Goal: Information Seeking & Learning: Learn about a topic

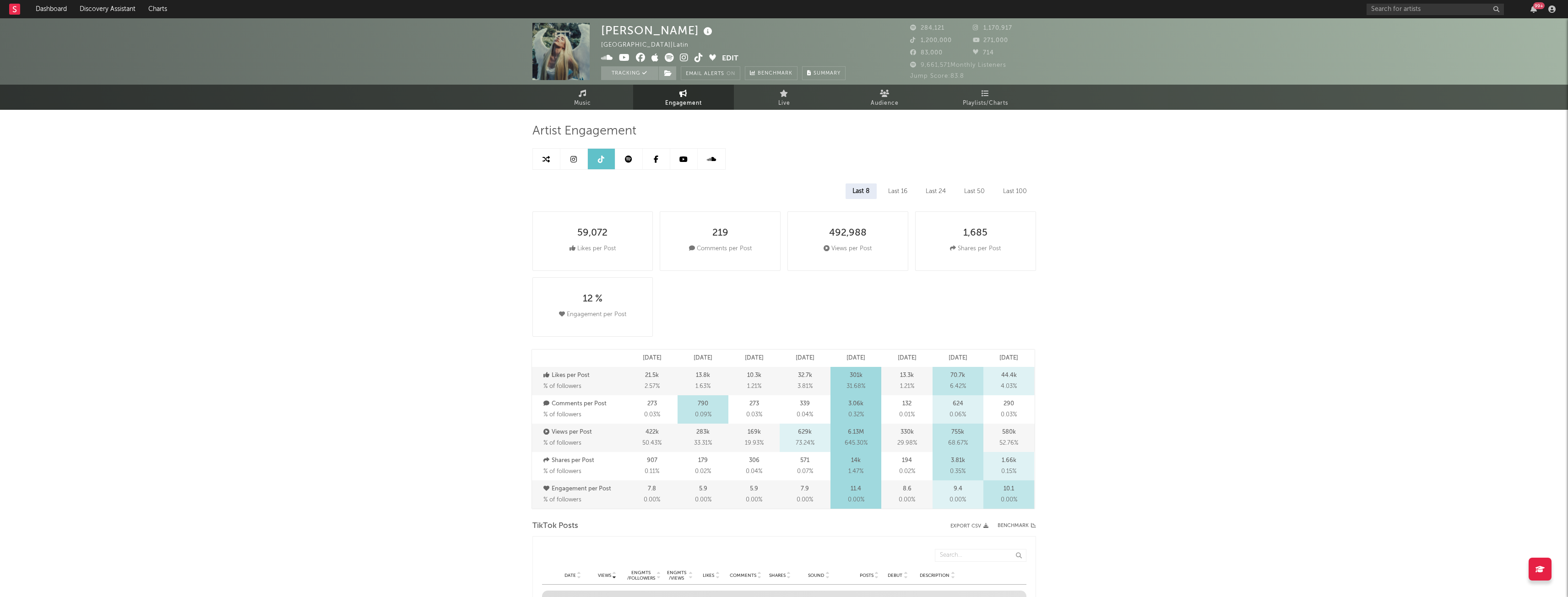
select select "6m"
click at [551, 157] on link at bounding box center [546, 158] width 28 height 20
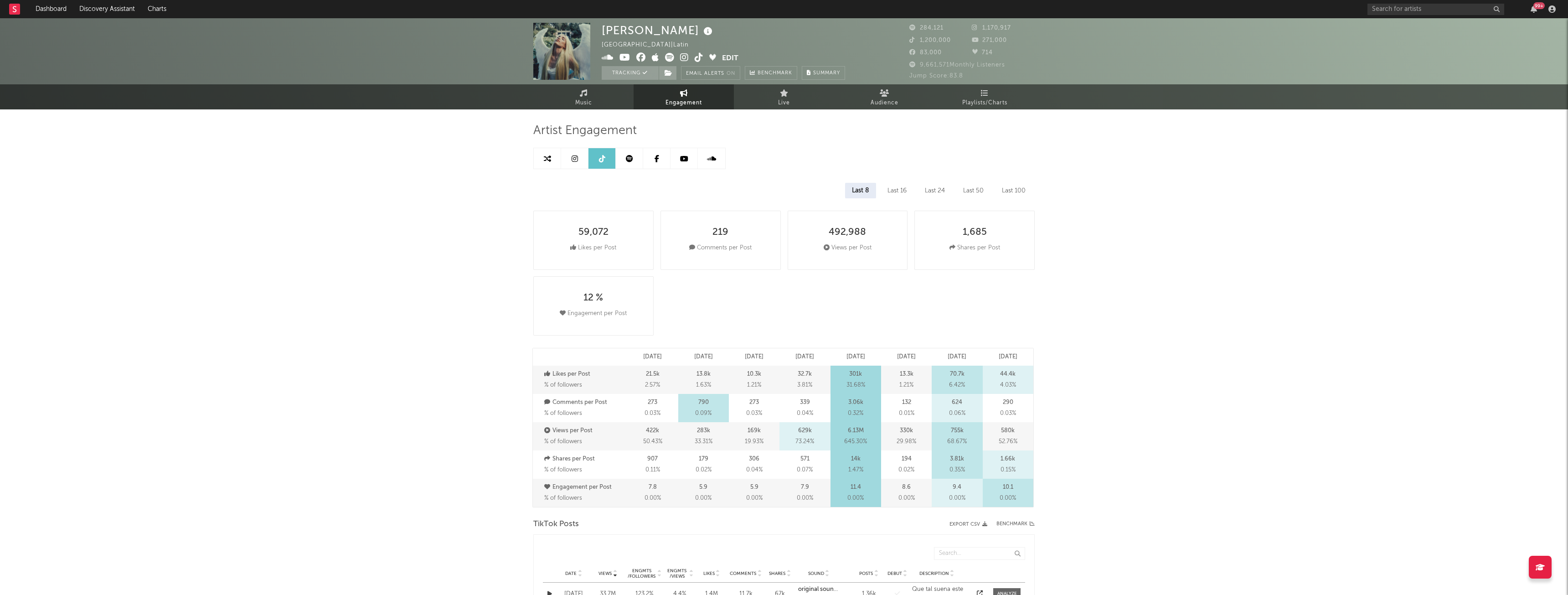
select select "1w"
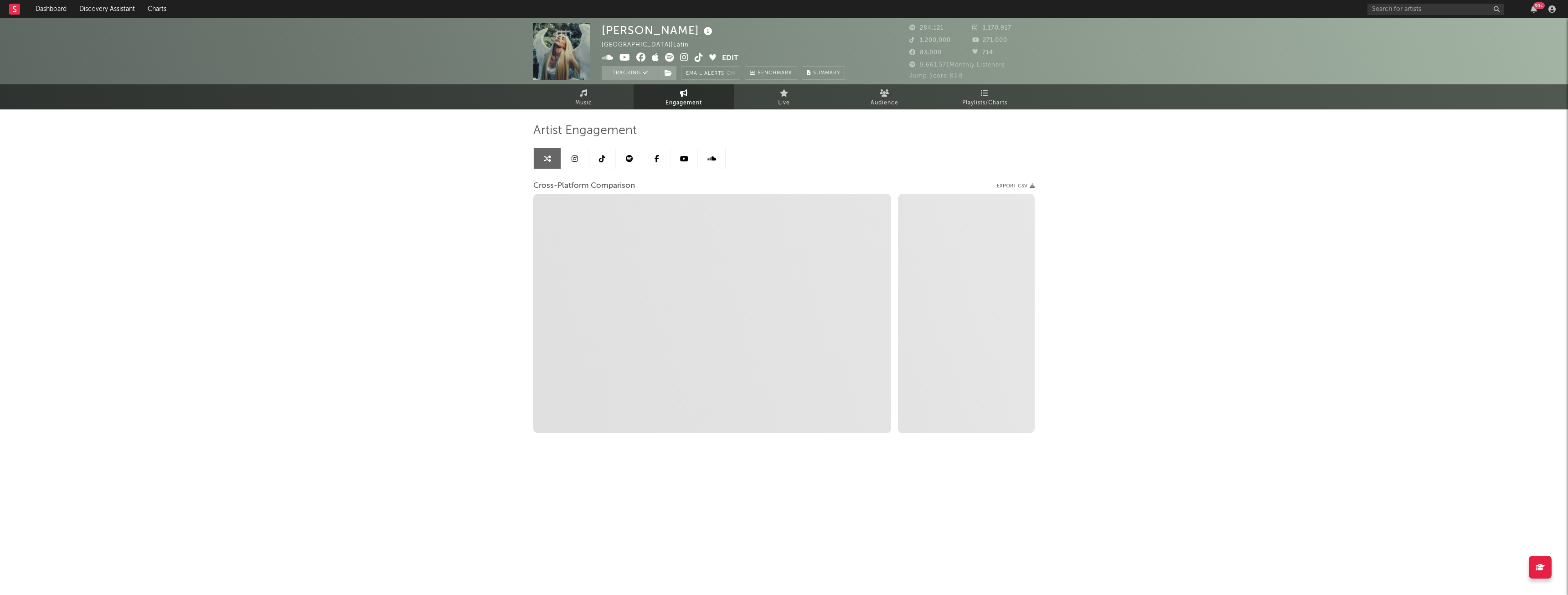
select select "1m"
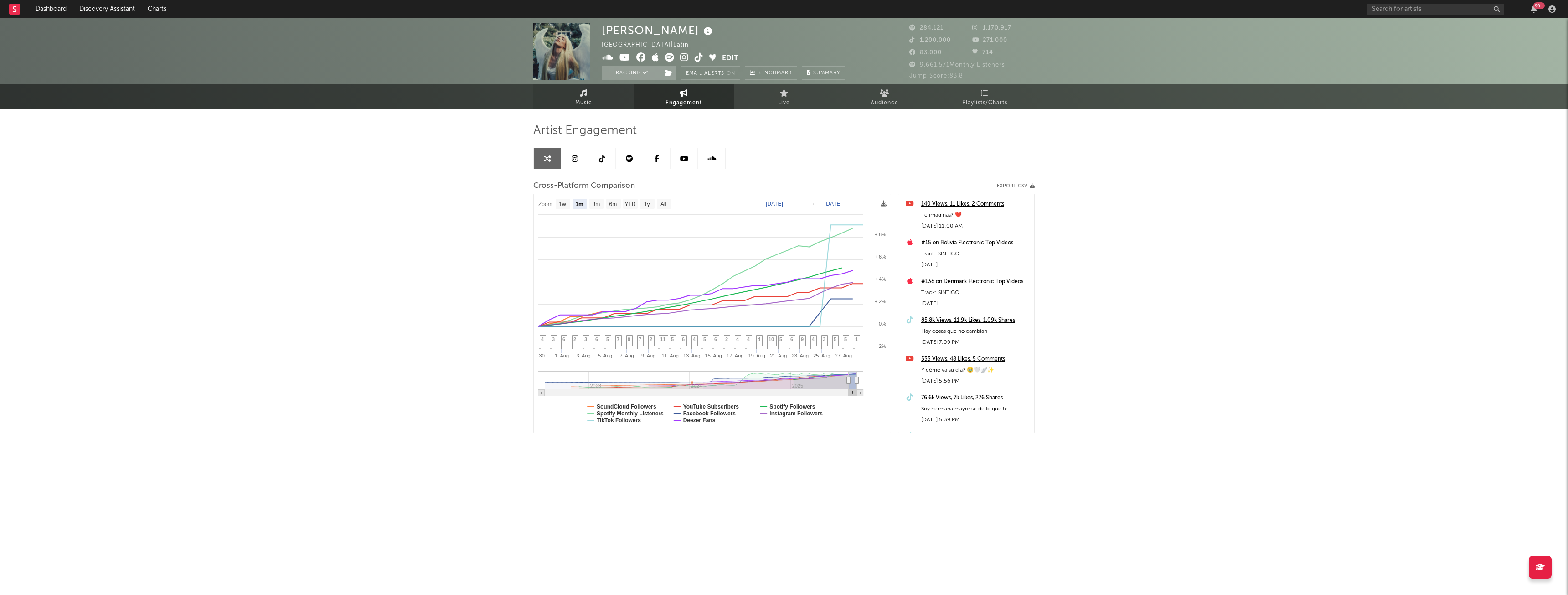
click at [586, 93] on icon at bounding box center [583, 94] width 8 height 8
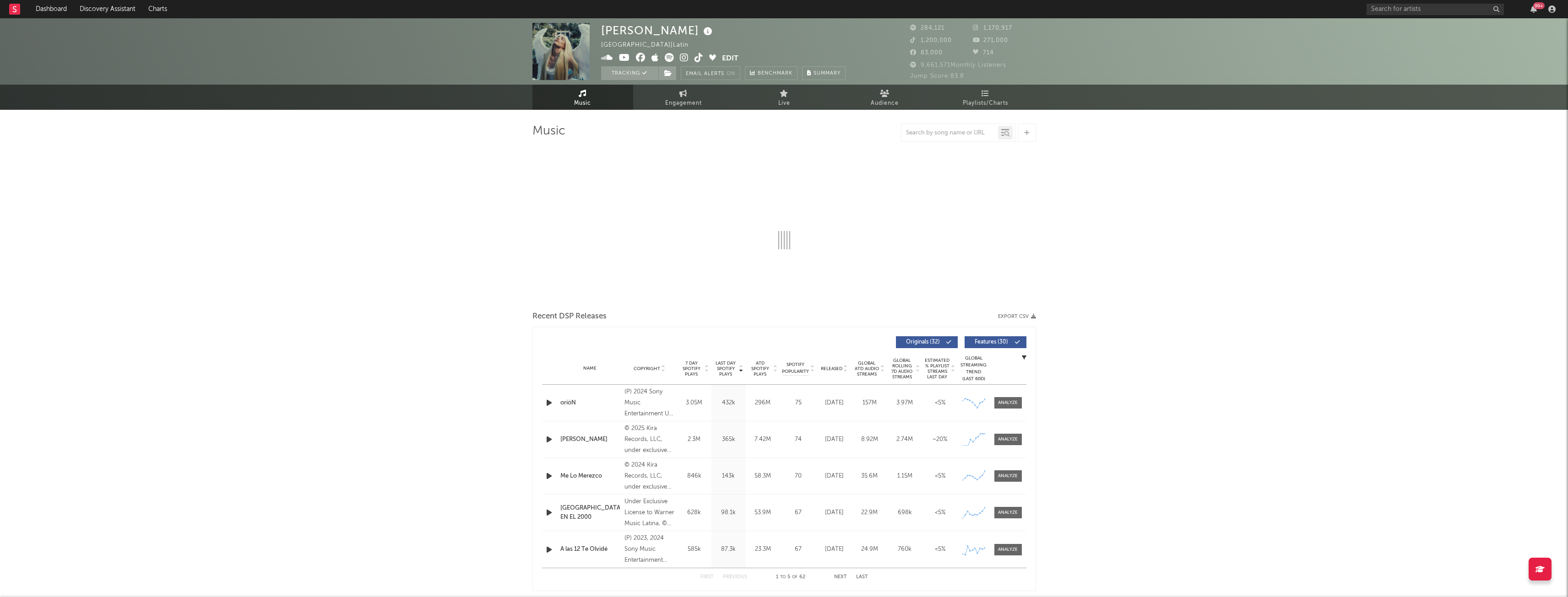
select select "6m"
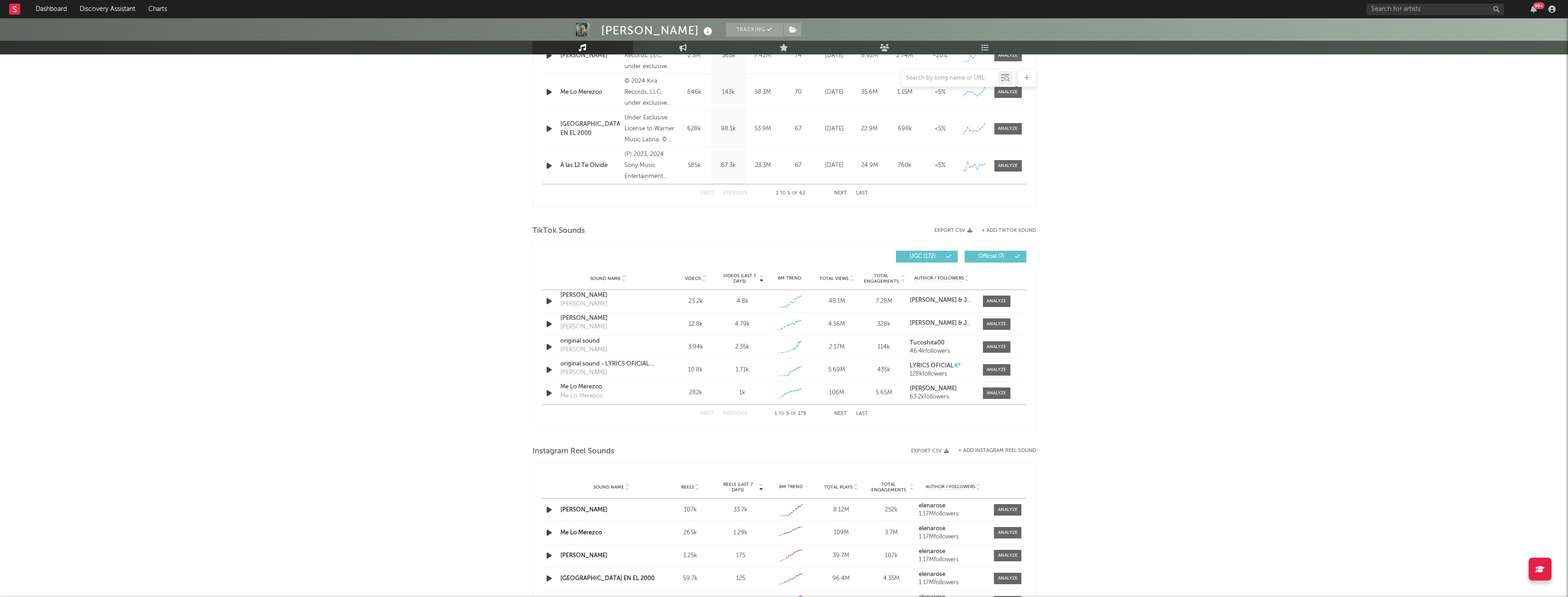
scroll to position [488, 0]
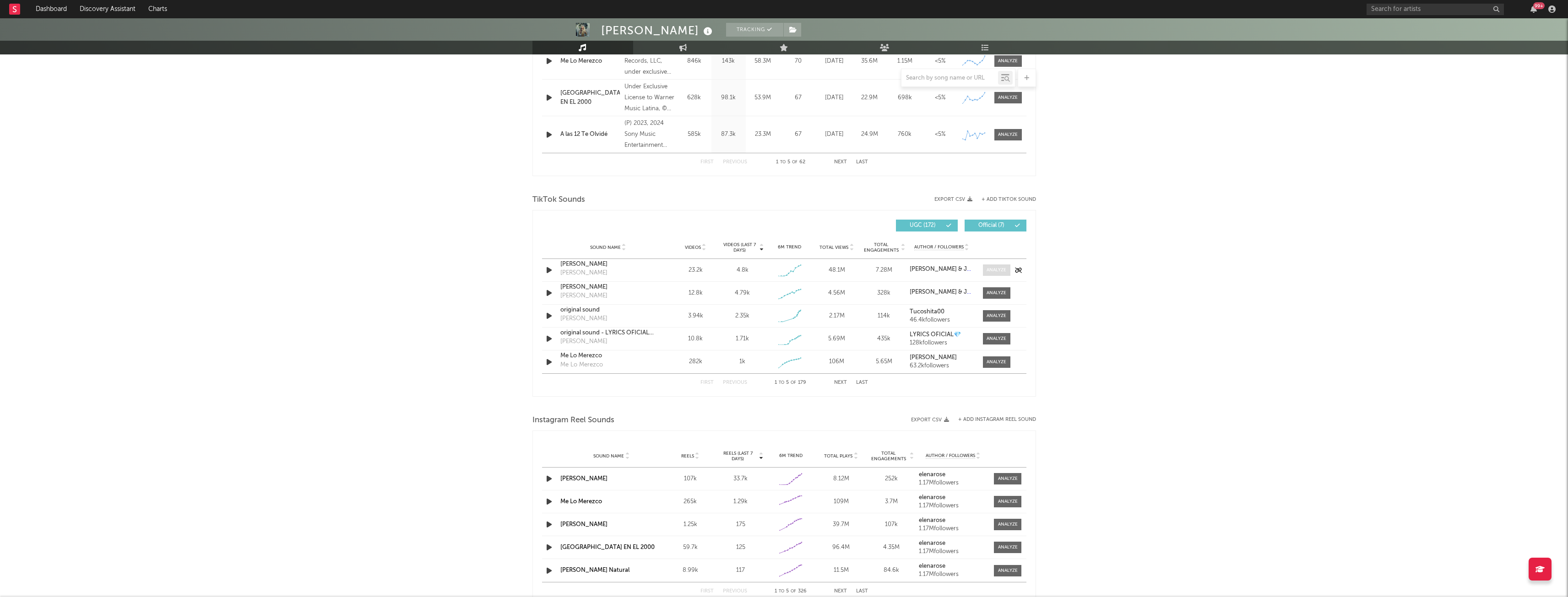
click at [995, 267] on div at bounding box center [996, 269] width 20 height 7
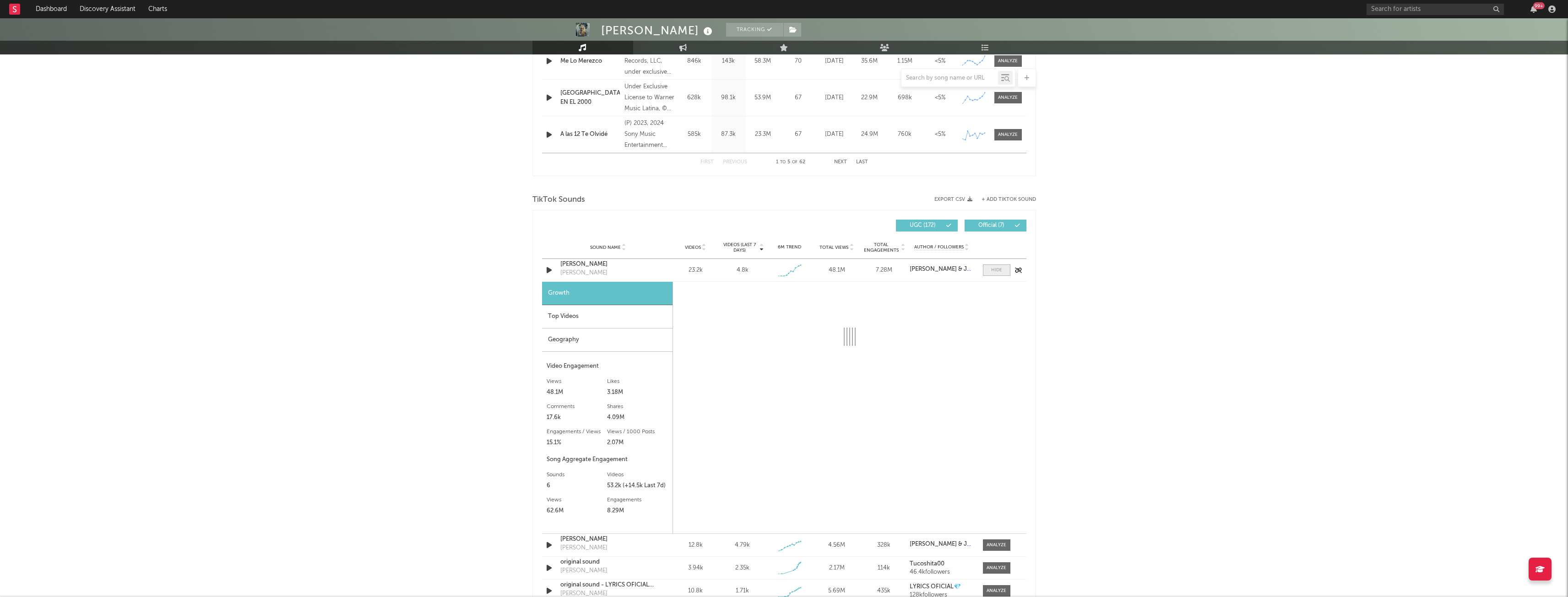
select select "1w"
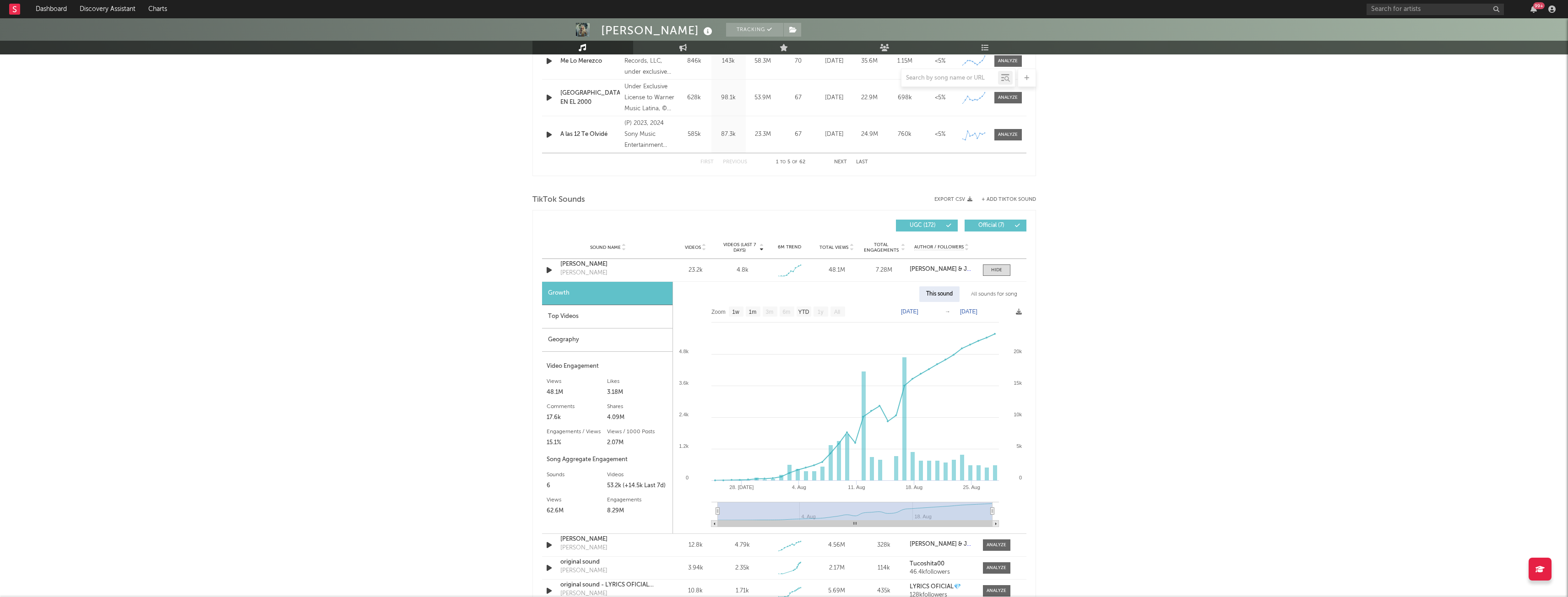
click at [606, 319] on div "Top Videos" at bounding box center [607, 317] width 130 height 23
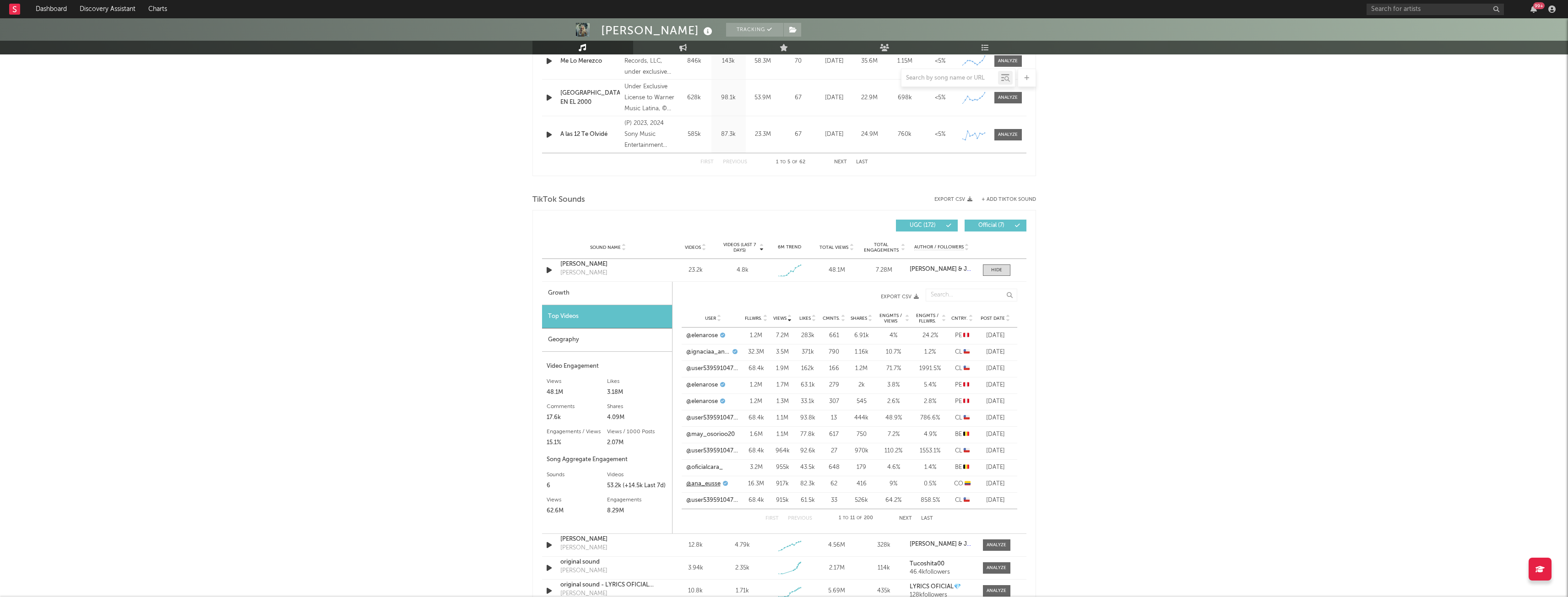
click at [703, 486] on link "@ana_eusse" at bounding box center [703, 484] width 35 height 10
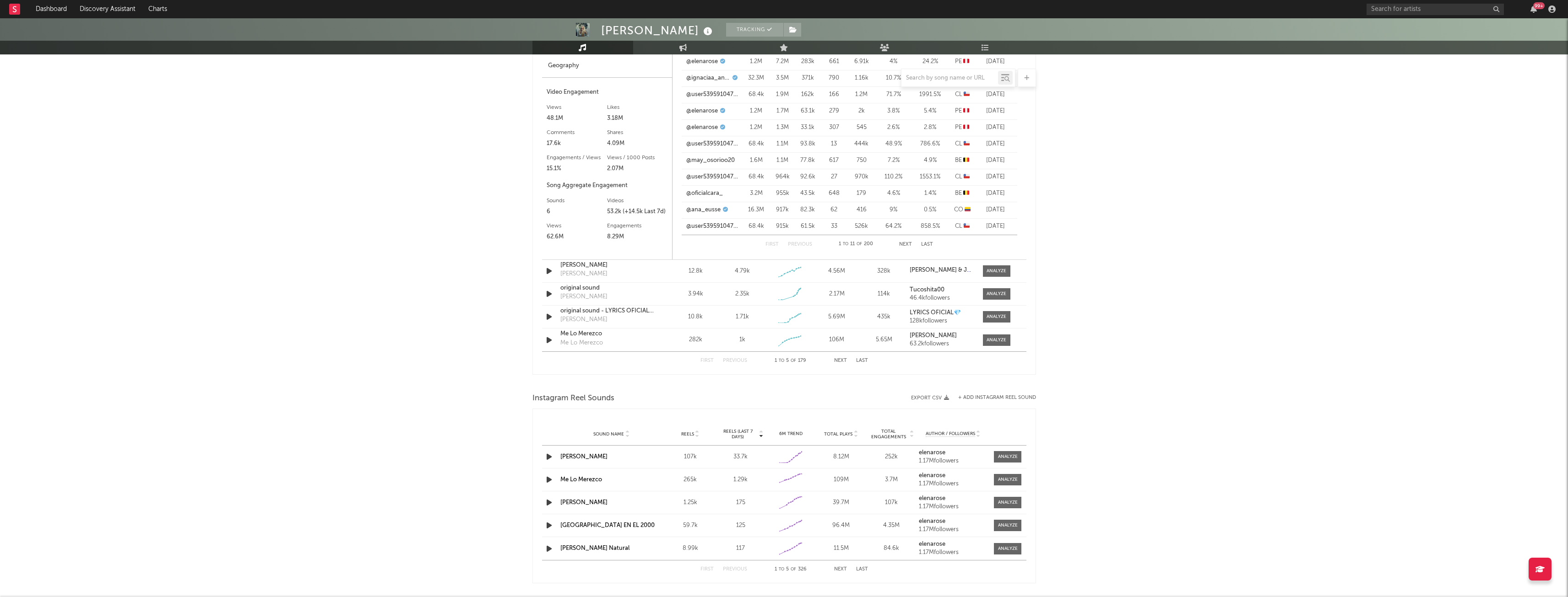
scroll to position [760, 0]
click at [629, 271] on div "[PERSON_NAME]" at bounding box center [608, 267] width 96 height 10
click at [441, 367] on div "[PERSON_NAME] Tracking [GEOGRAPHIC_DATA] | Latin Edit Tracking Email Alerts On …" at bounding box center [784, 76] width 1568 height 1635
click at [991, 298] on div at bounding box center [996, 295] width 20 height 7
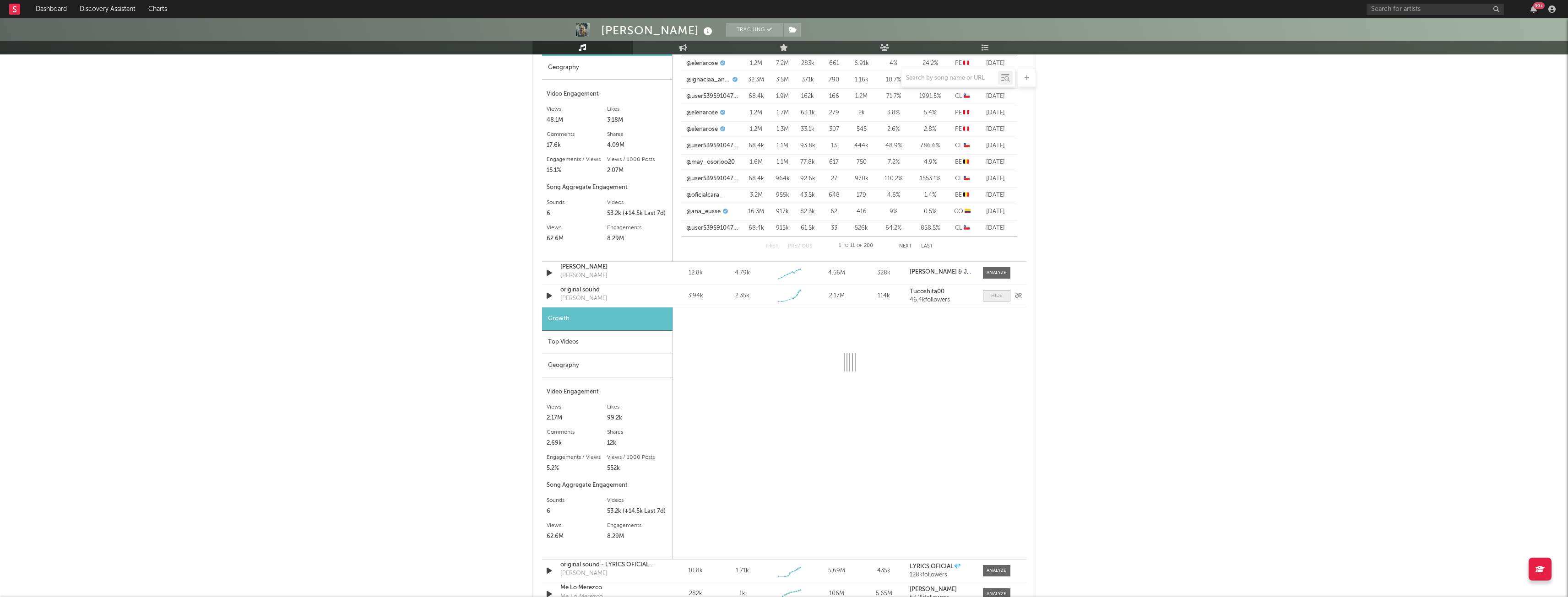
select select "1w"
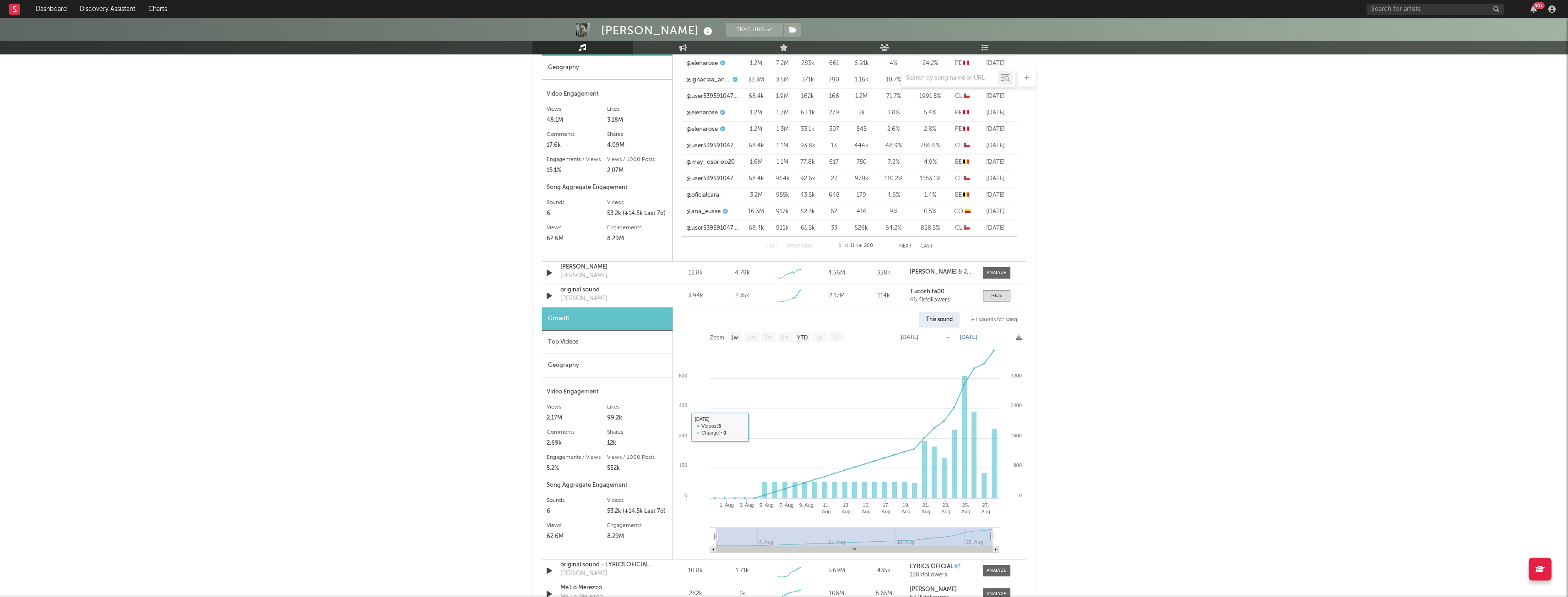
click at [586, 354] on div "Top Videos" at bounding box center [607, 342] width 130 height 23
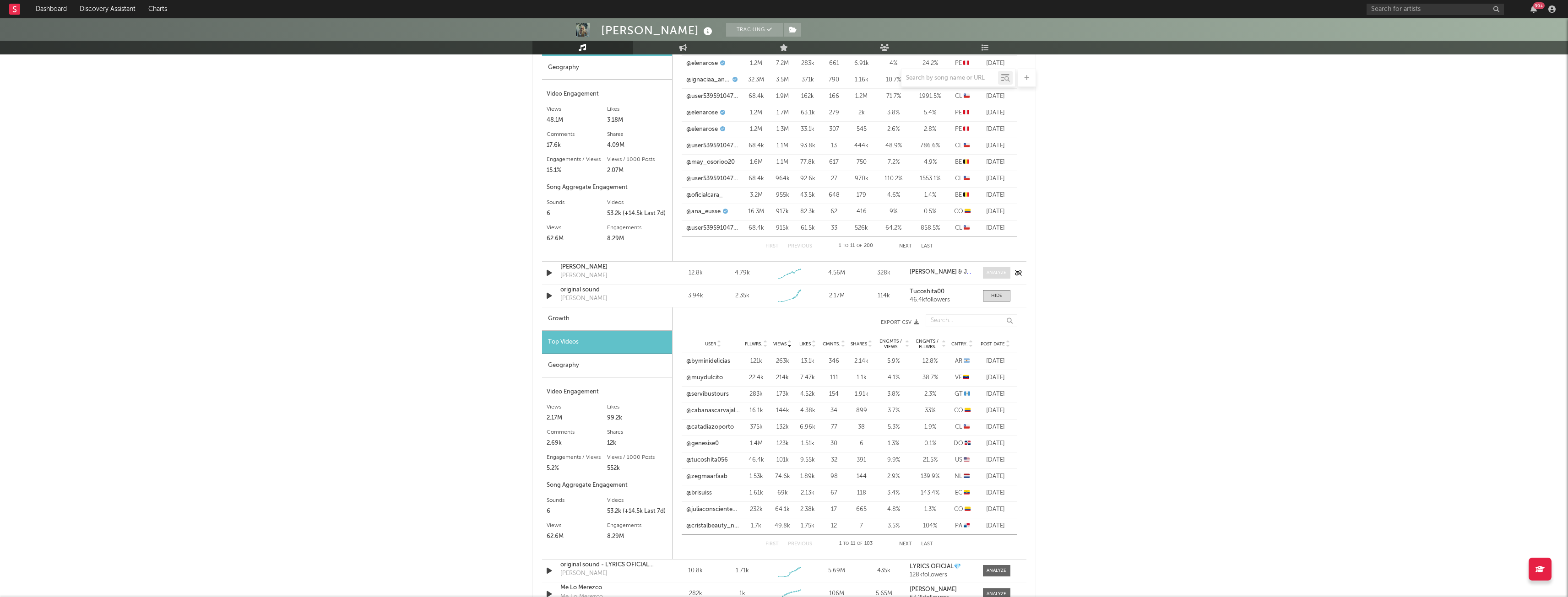
click at [998, 273] on div at bounding box center [996, 272] width 20 height 7
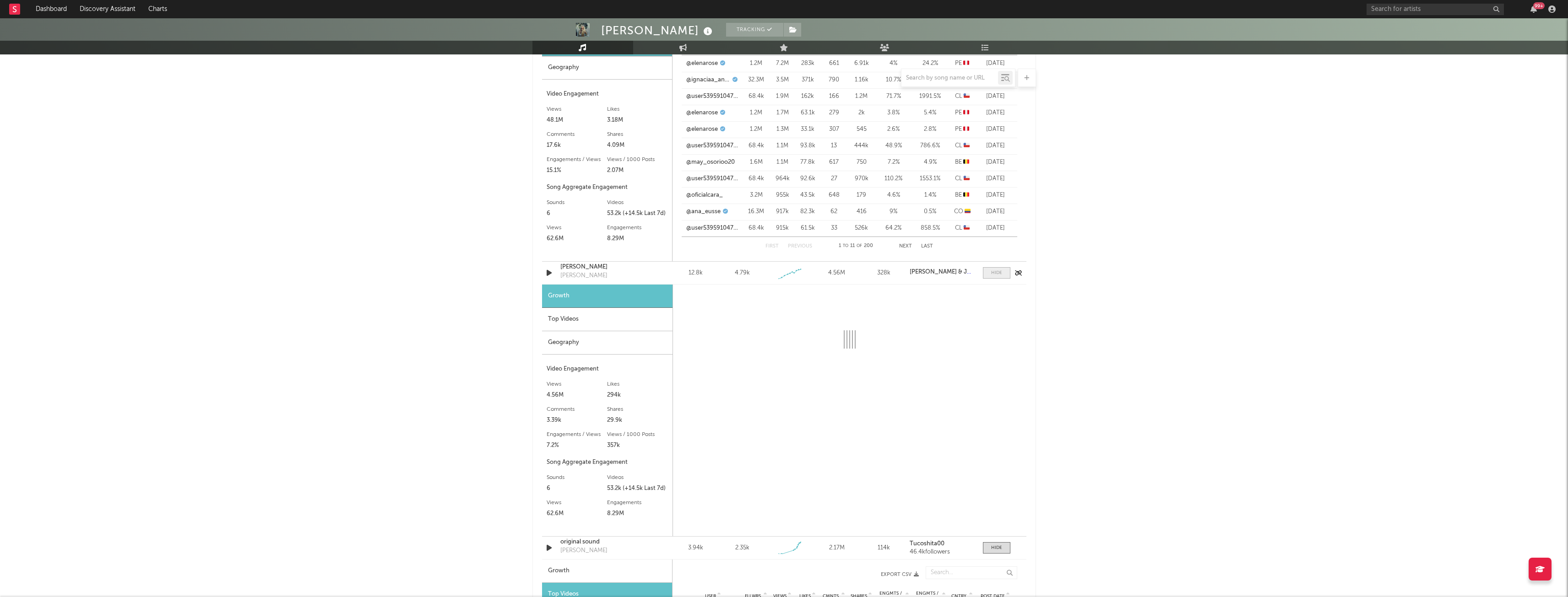
select select "1w"
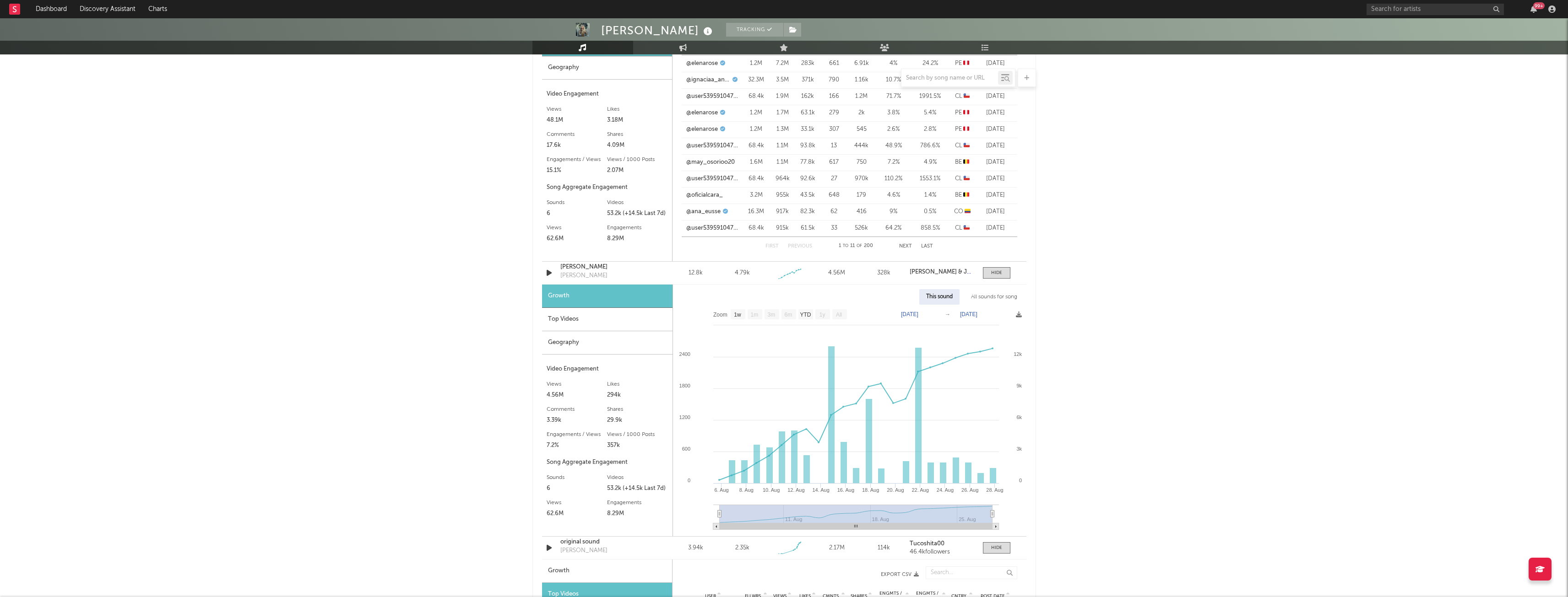
click at [389, 323] on div "[PERSON_NAME] Tracking [GEOGRAPHIC_DATA] | Latin Edit Tracking Email Alerts On …" at bounding box center [784, 328] width 1568 height 2139
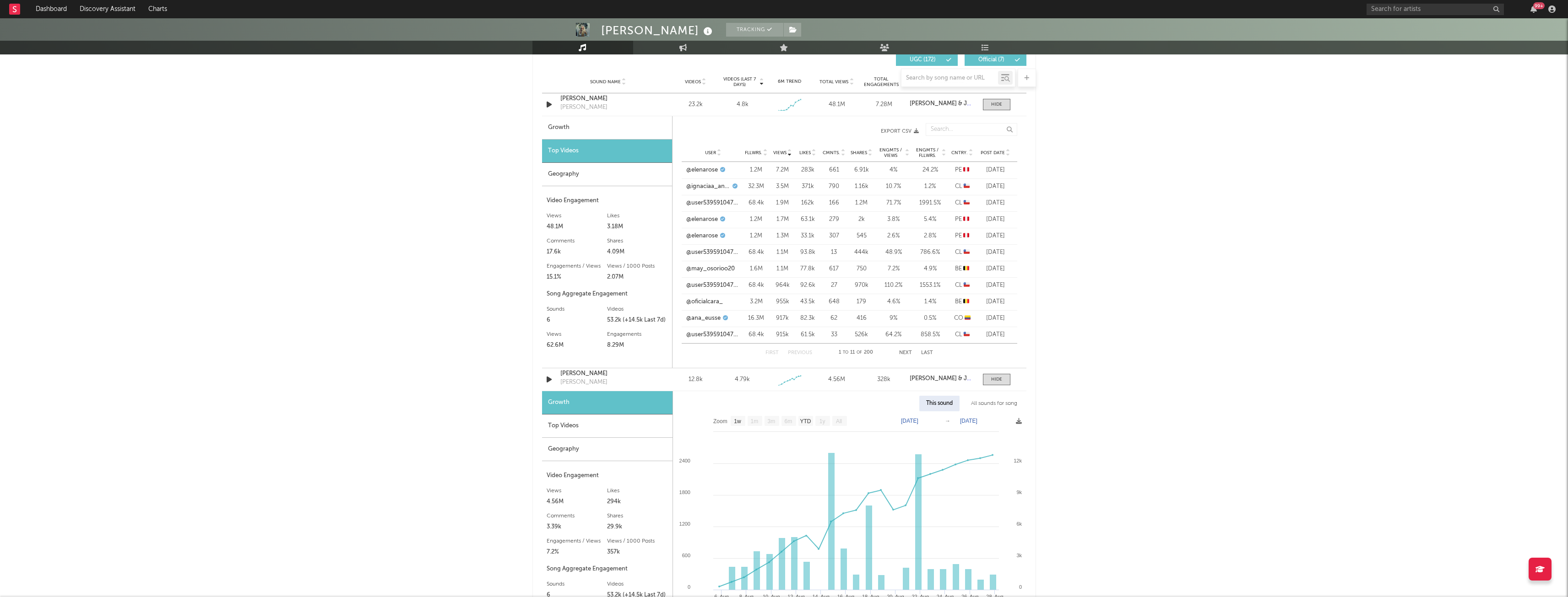
scroll to position [655, 0]
click at [558, 420] on div "Top Videos" at bounding box center [607, 424] width 130 height 23
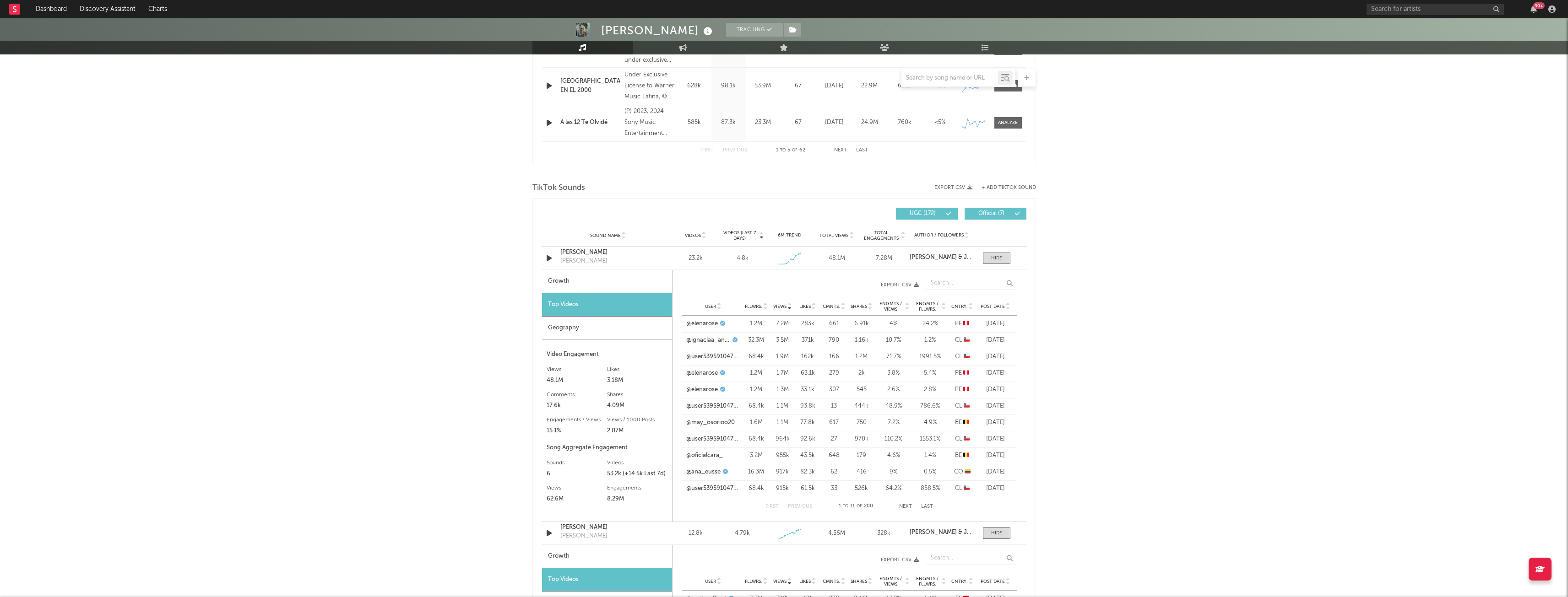
scroll to position [500, 0]
click at [993, 258] on div at bounding box center [996, 257] width 11 height 7
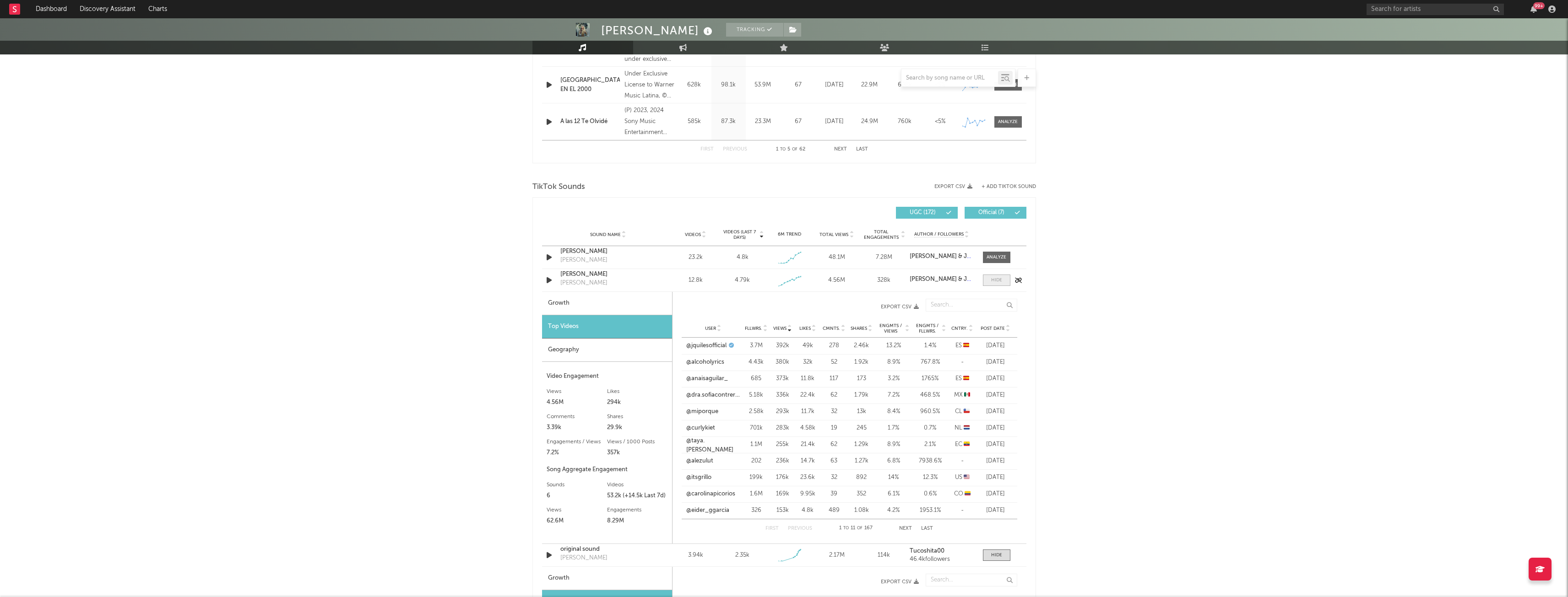
click at [994, 282] on div at bounding box center [996, 280] width 11 height 7
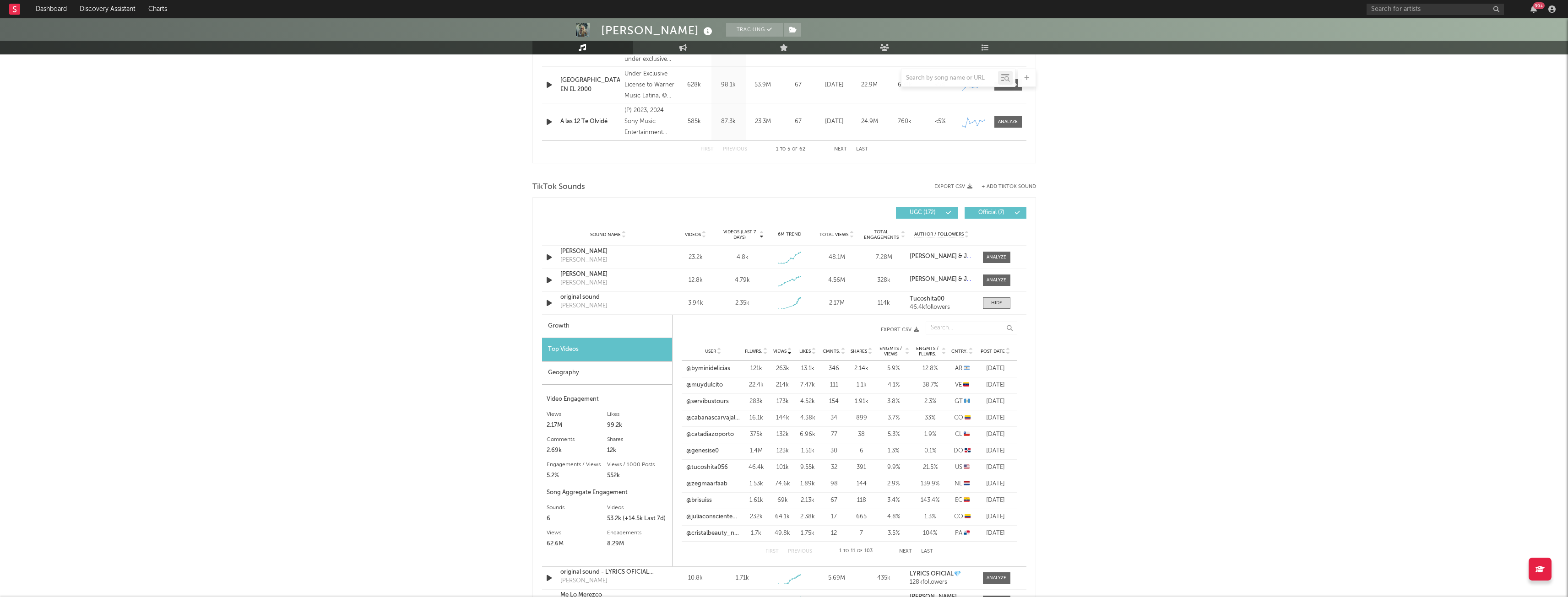
scroll to position [593, 0]
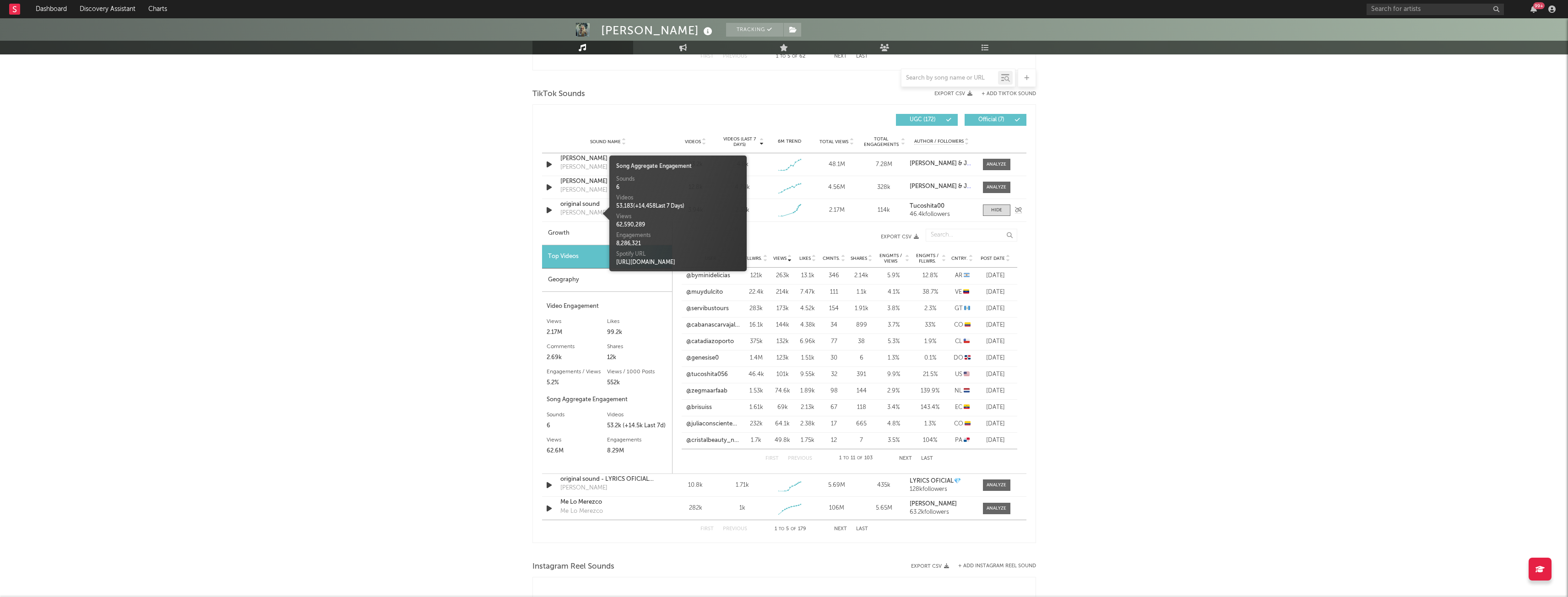
click at [572, 213] on div "[PERSON_NAME]" at bounding box center [583, 214] width 47 height 10
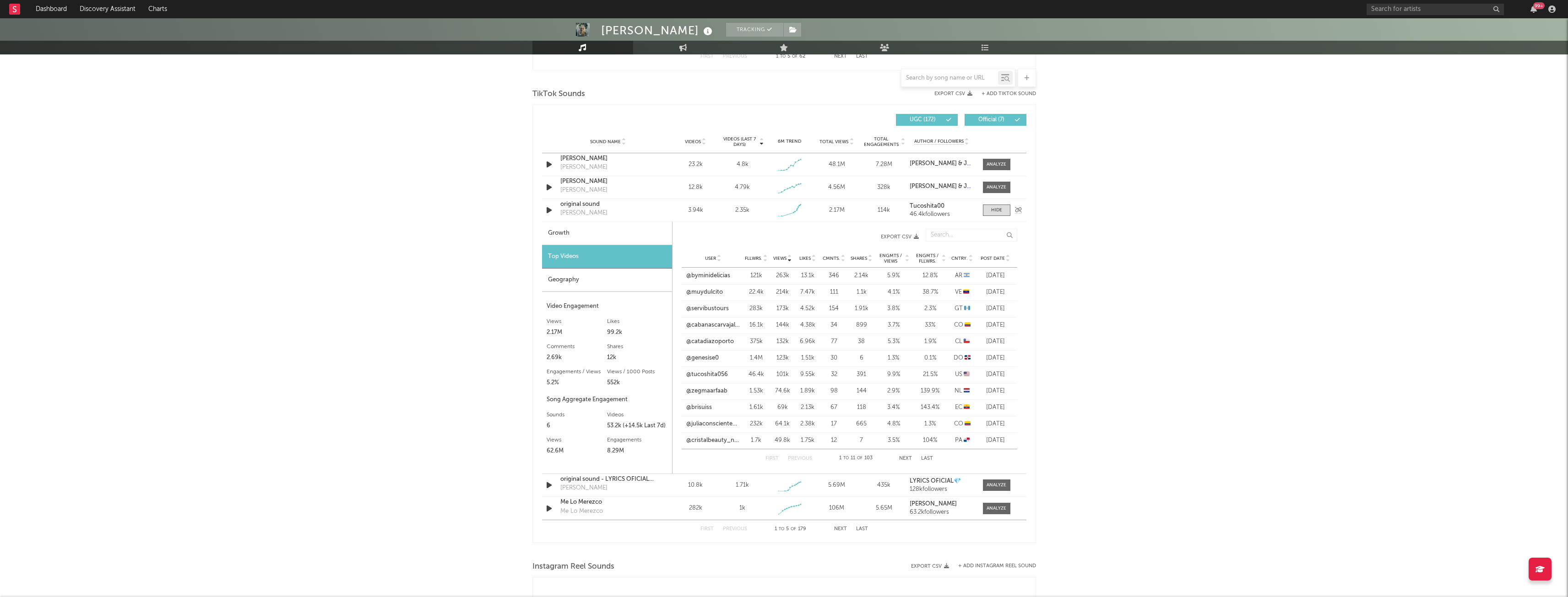
click at [572, 213] on div "[PERSON_NAME]" at bounding box center [583, 214] width 47 height 10
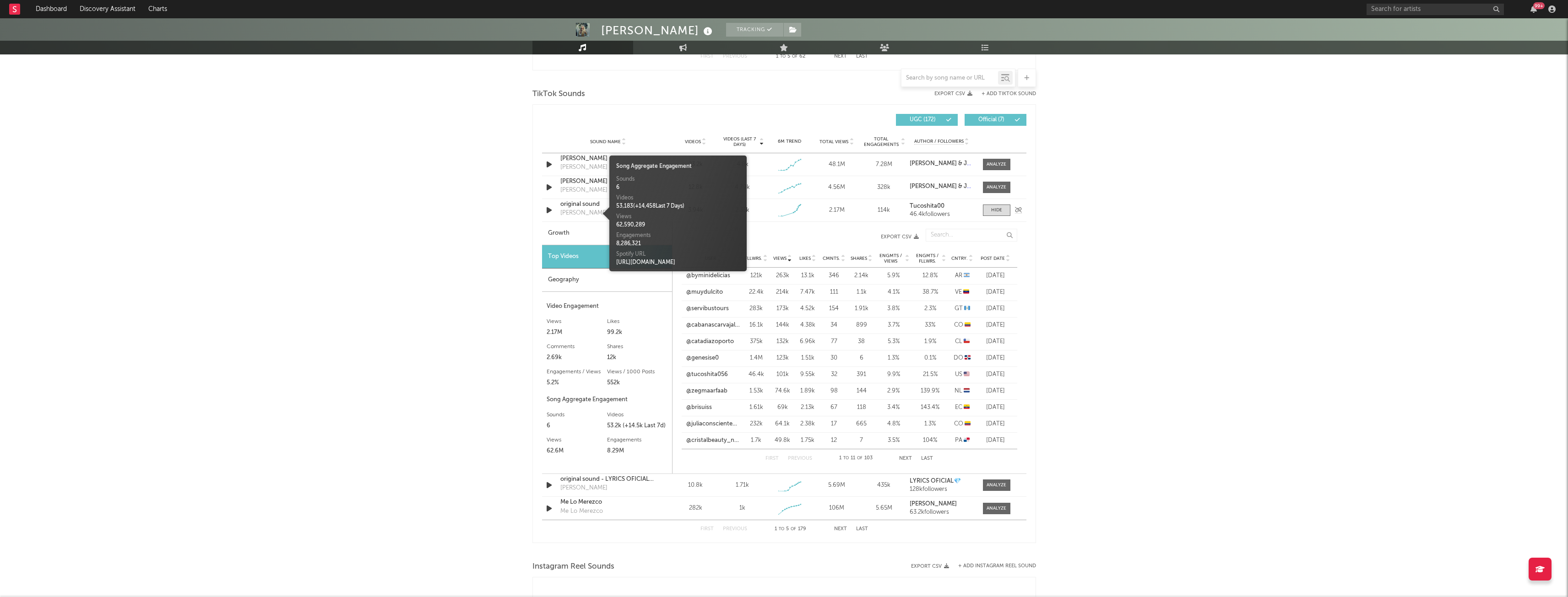
click at [572, 213] on div "[PERSON_NAME]" at bounding box center [583, 214] width 47 height 10
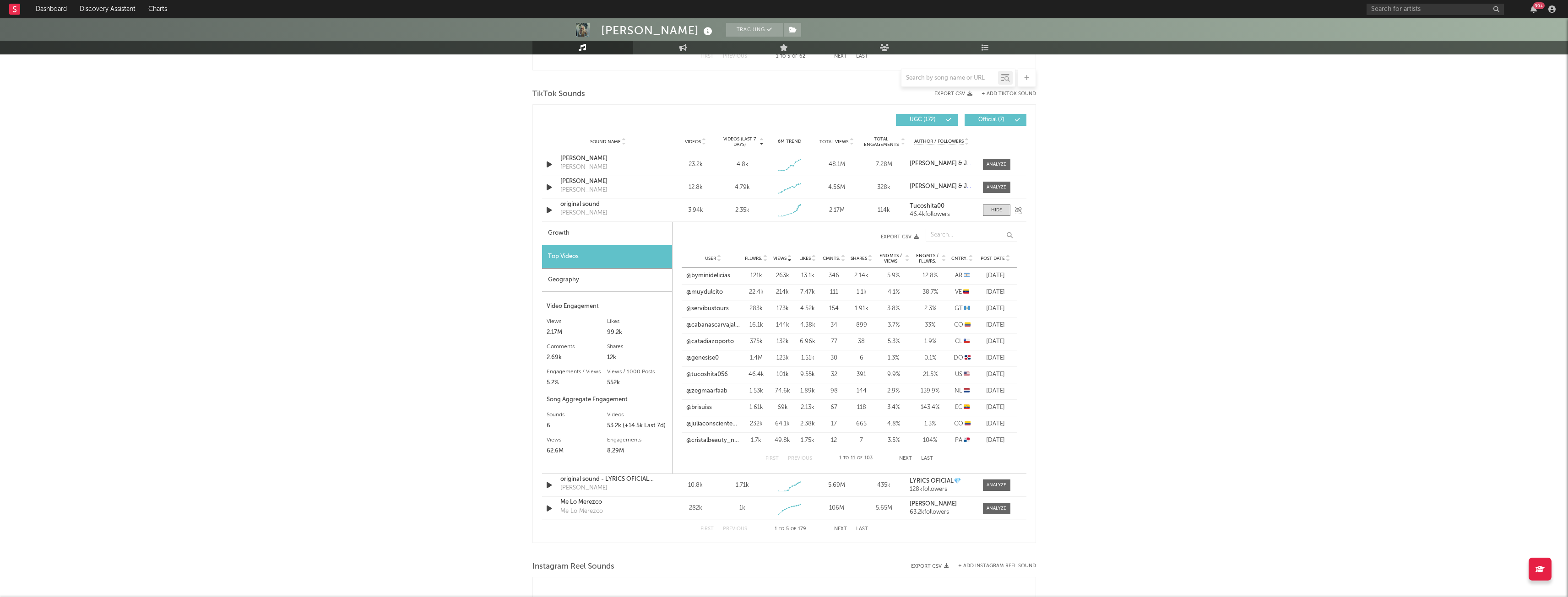
click at [572, 213] on div "[PERSON_NAME]" at bounding box center [583, 214] width 47 height 10
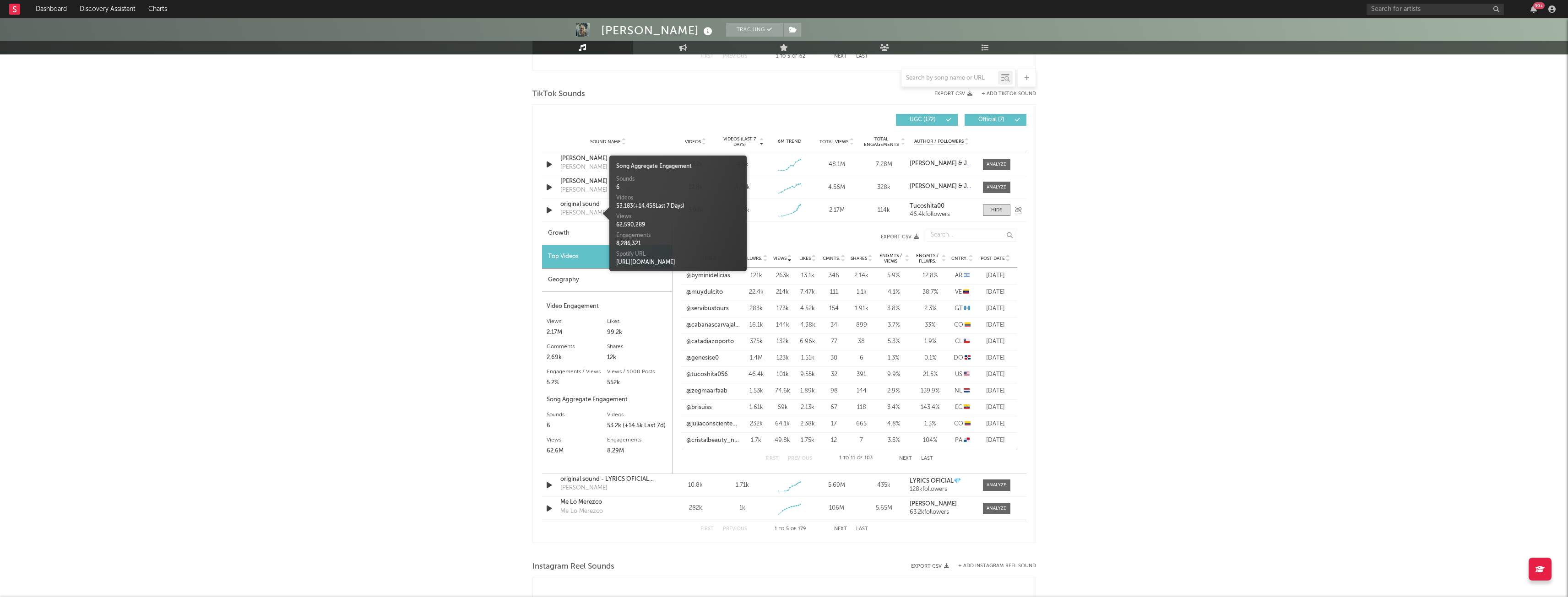
click at [586, 214] on div "[PERSON_NAME]" at bounding box center [583, 214] width 47 height 10
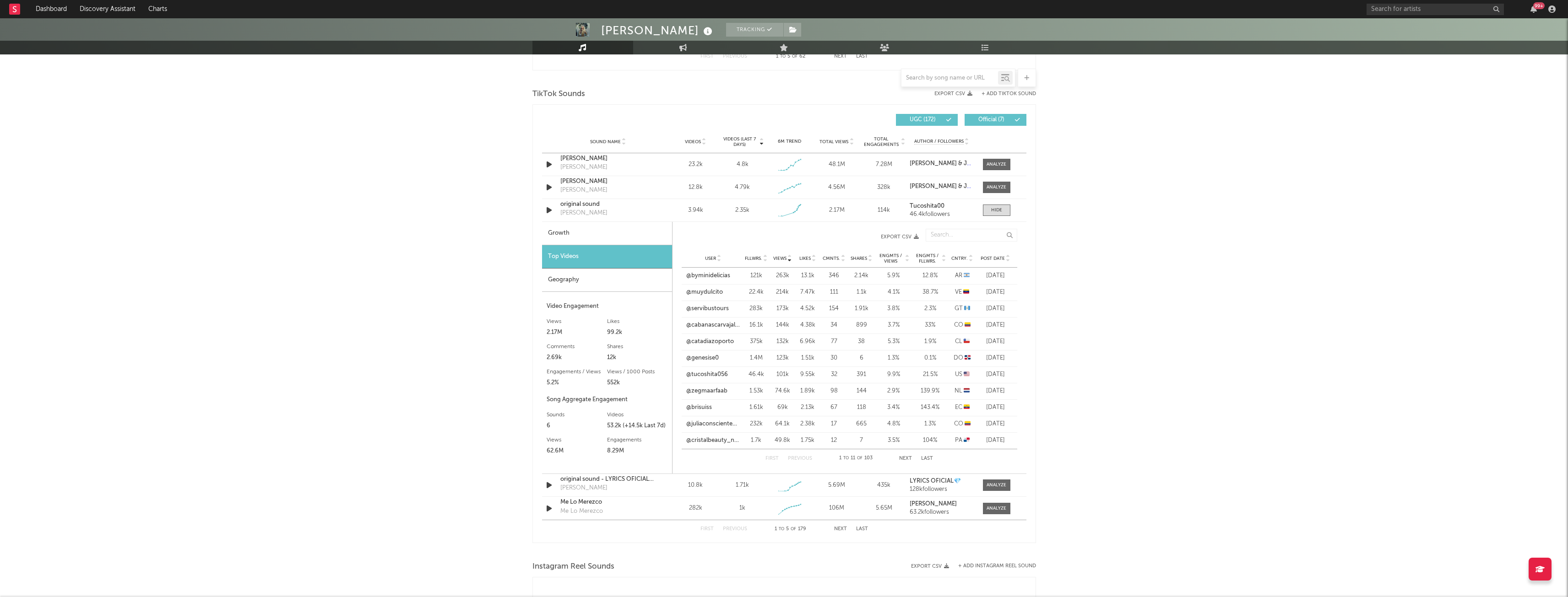
drag, startPoint x: 586, startPoint y: 214, endPoint x: 496, endPoint y: 224, distance: 90.6
click at [496, 224] on div "[PERSON_NAME] Tracking [GEOGRAPHIC_DATA] | Latin Edit Tracking Email Alerts On …" at bounding box center [784, 242] width 1568 height 1635
click at [583, 212] on div "[PERSON_NAME]" at bounding box center [583, 214] width 47 height 10
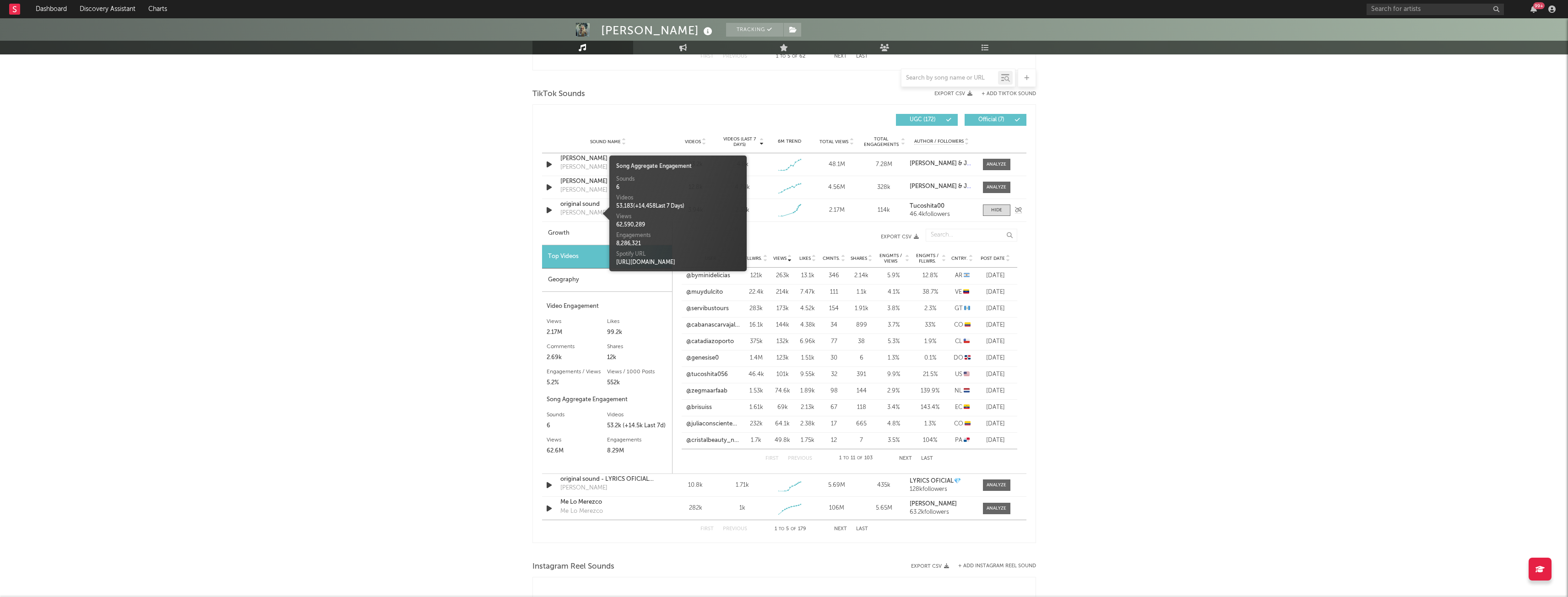
click at [583, 212] on div "[PERSON_NAME]" at bounding box center [583, 214] width 47 height 10
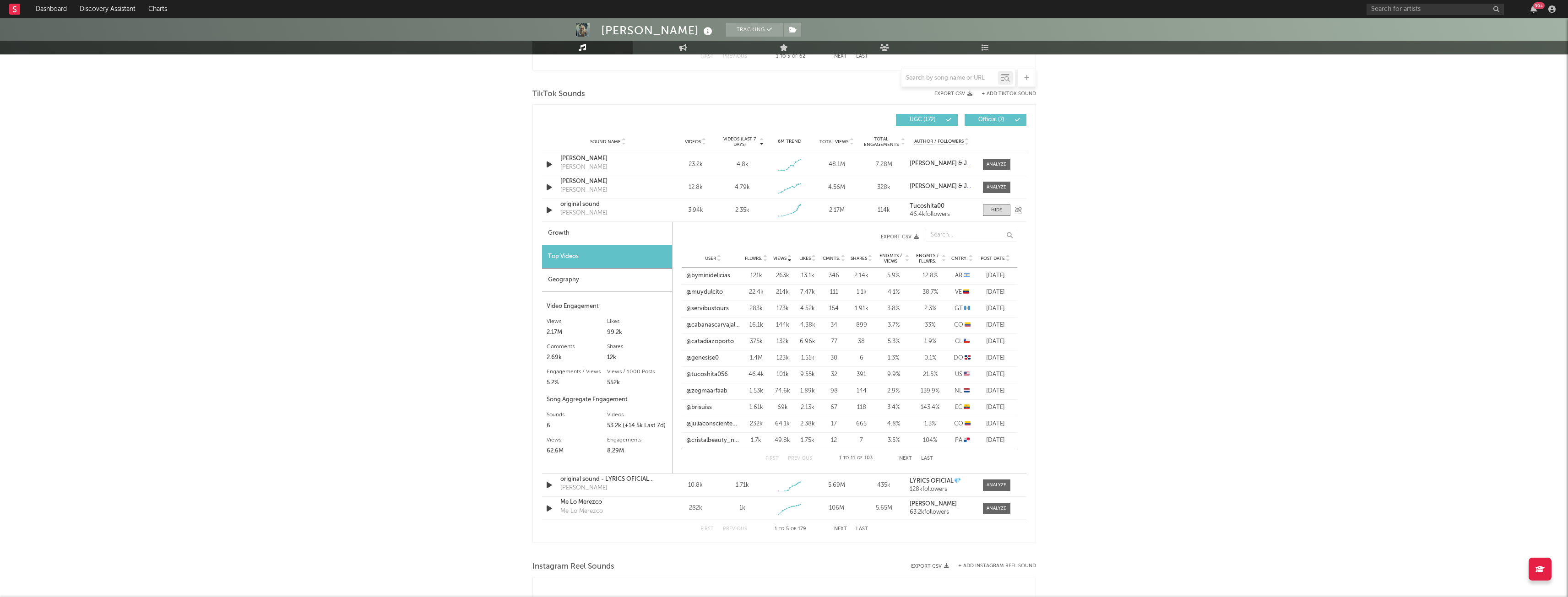
click at [568, 214] on div "[PERSON_NAME]" at bounding box center [583, 214] width 47 height 10
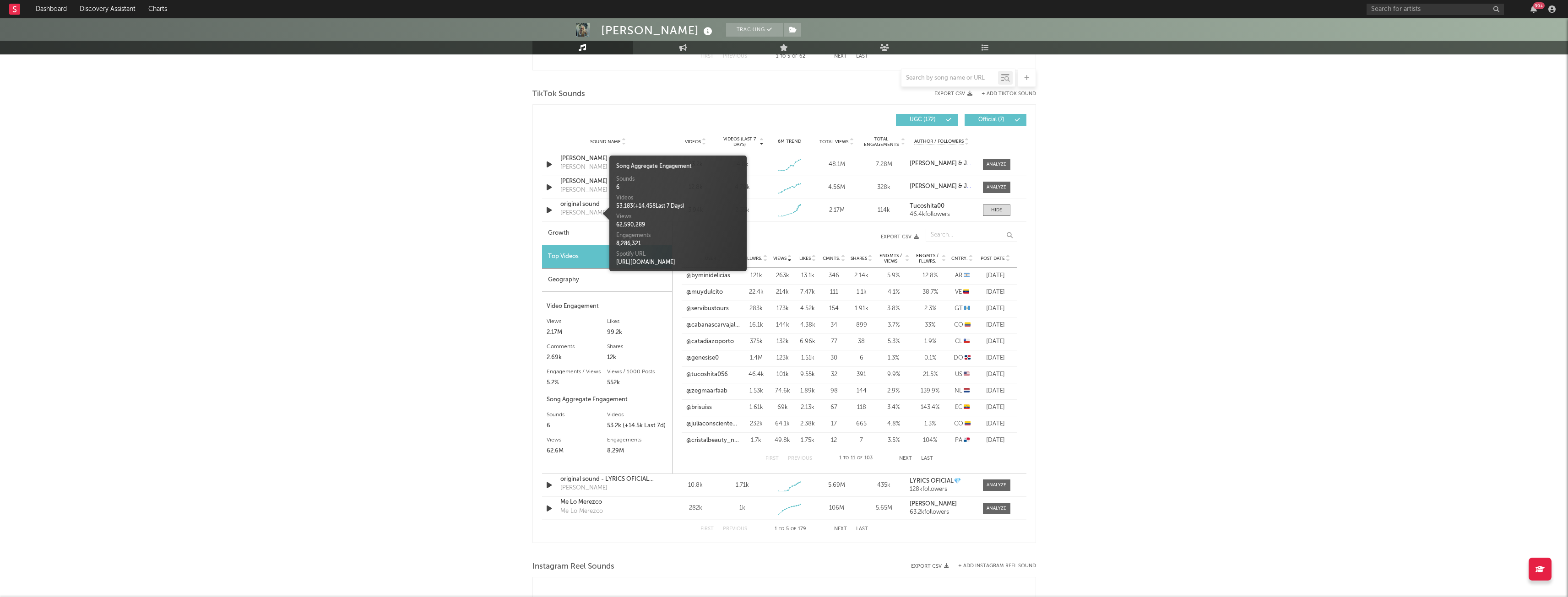
drag, startPoint x: 568, startPoint y: 214, endPoint x: 472, endPoint y: 228, distance: 97.0
click at [472, 228] on div "[PERSON_NAME] Tracking [GEOGRAPHIC_DATA] | Latin Edit Tracking Email Alerts On …" at bounding box center [784, 242] width 1568 height 1635
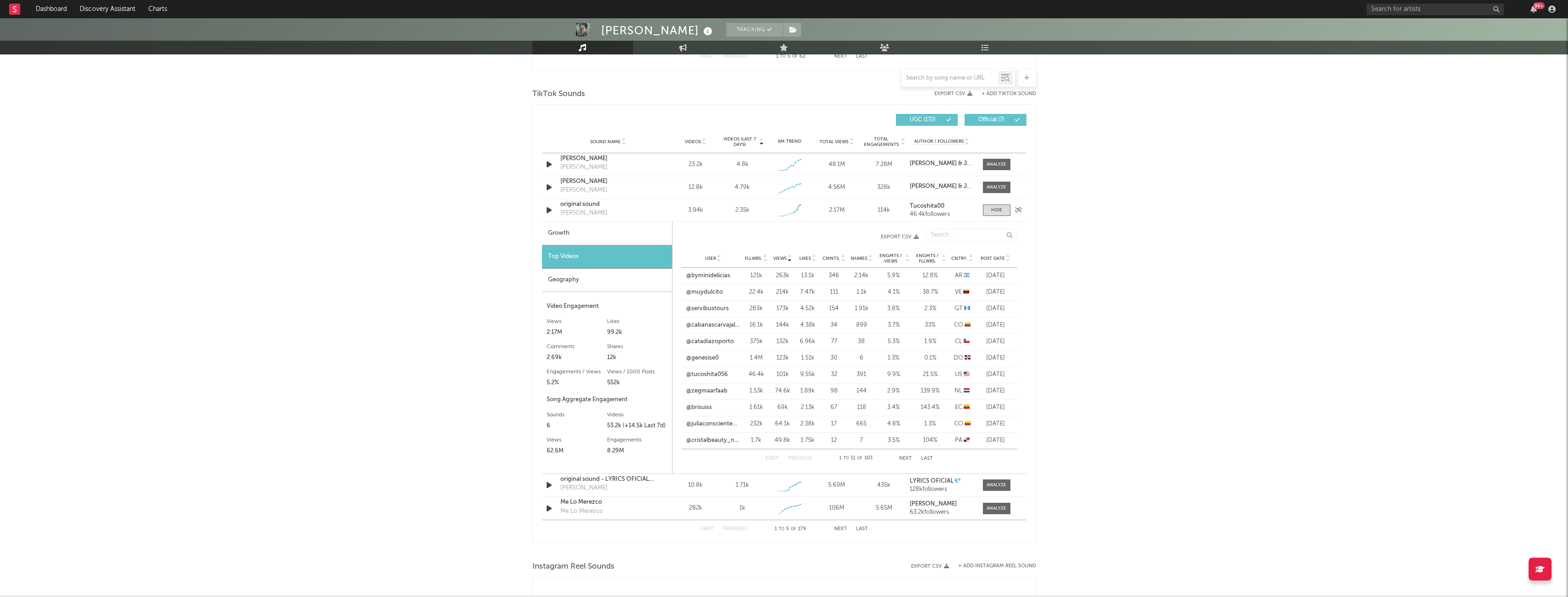
click at [593, 213] on div "[PERSON_NAME]" at bounding box center [583, 214] width 47 height 10
click at [486, 223] on div "[PERSON_NAME] Tracking [GEOGRAPHIC_DATA] | Latin Edit Tracking Email Alerts On …" at bounding box center [784, 242] width 1568 height 1635
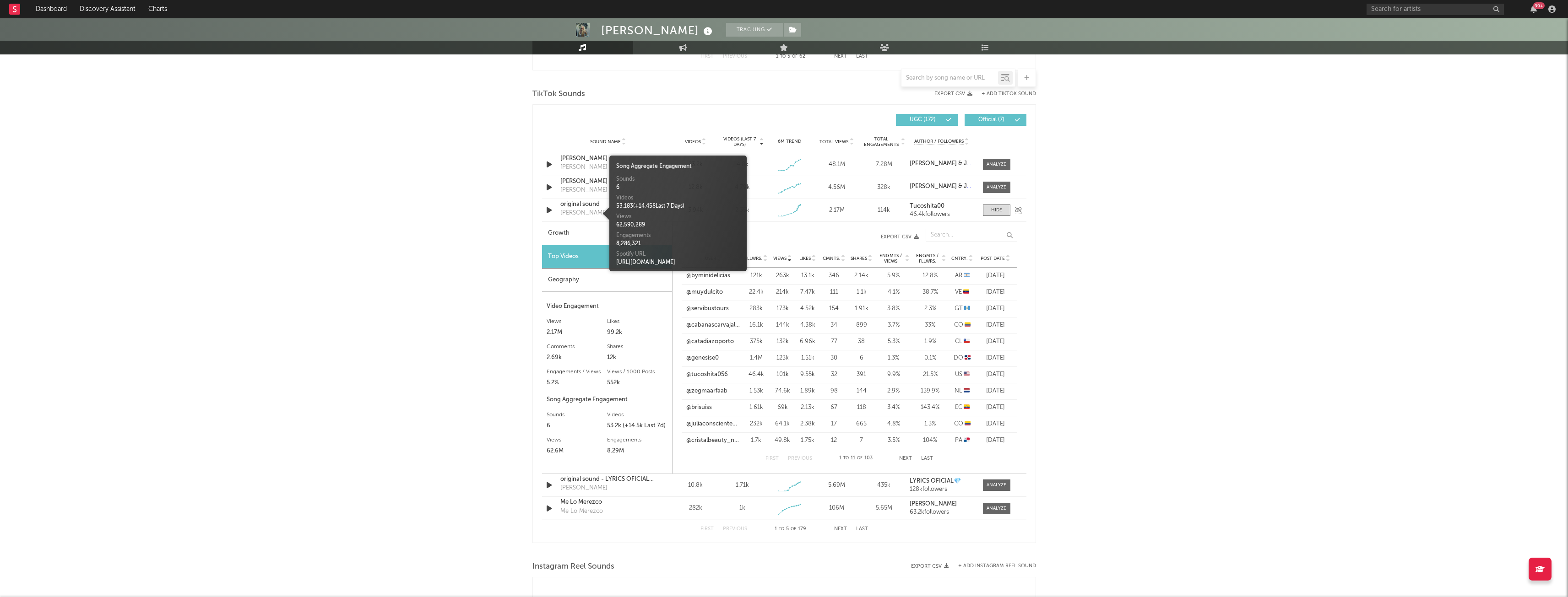
click at [598, 209] on div "[PERSON_NAME]" at bounding box center [583, 214] width 47 height 10
click at [468, 222] on div "[PERSON_NAME] Tracking [GEOGRAPHIC_DATA] | Latin Edit Tracking Email Alerts On …" at bounding box center [784, 242] width 1568 height 1635
click at [591, 210] on div "[PERSON_NAME]" at bounding box center [583, 214] width 47 height 10
click at [1076, 283] on div "[PERSON_NAME] Tracking [GEOGRAPHIC_DATA] | Latin Edit Tracking Email Alerts On …" at bounding box center [784, 242] width 1568 height 1635
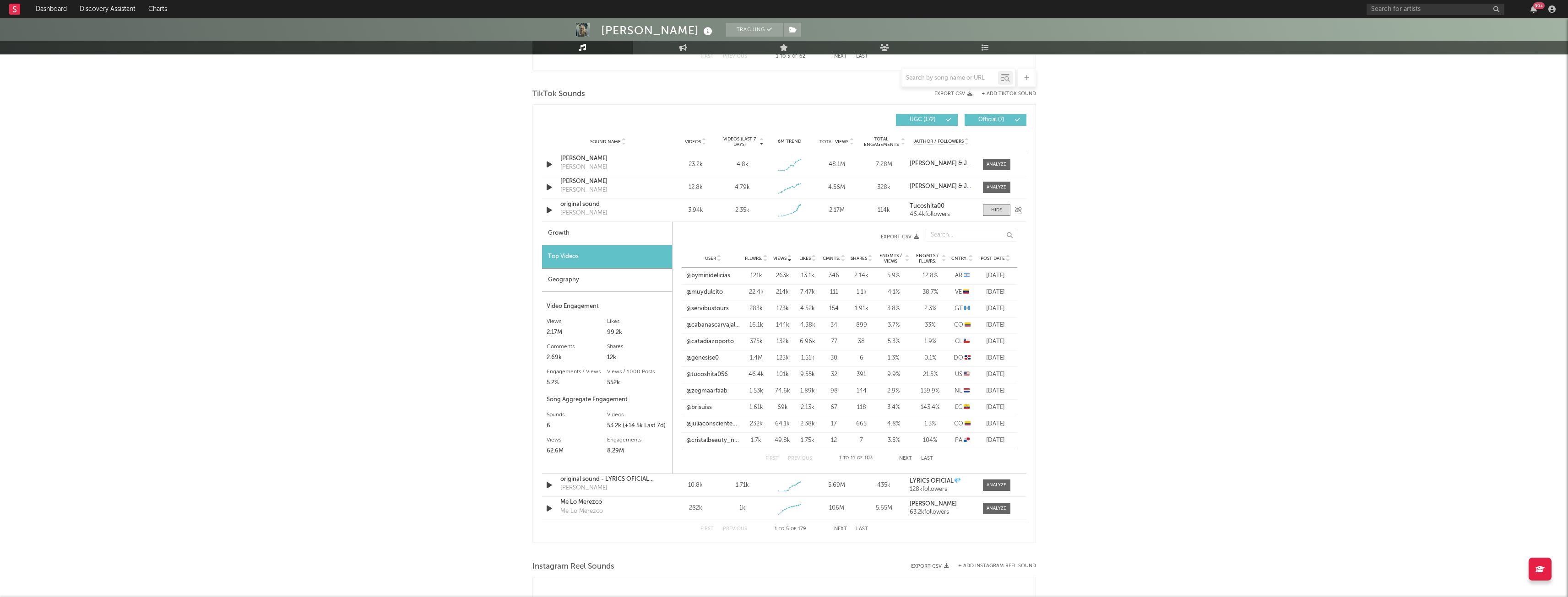
click at [574, 207] on div "original sound" at bounding box center [608, 205] width 96 height 10
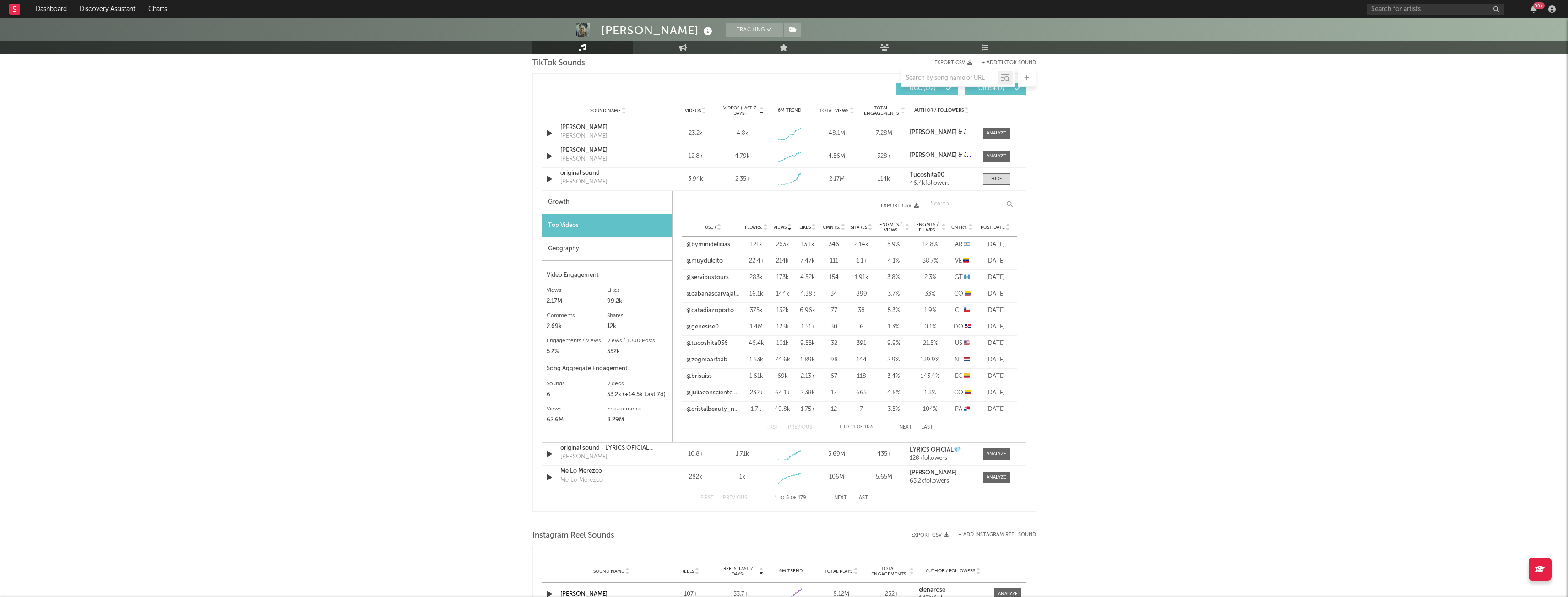
click at [567, 203] on div "Growth" at bounding box center [607, 202] width 130 height 23
select select "1w"
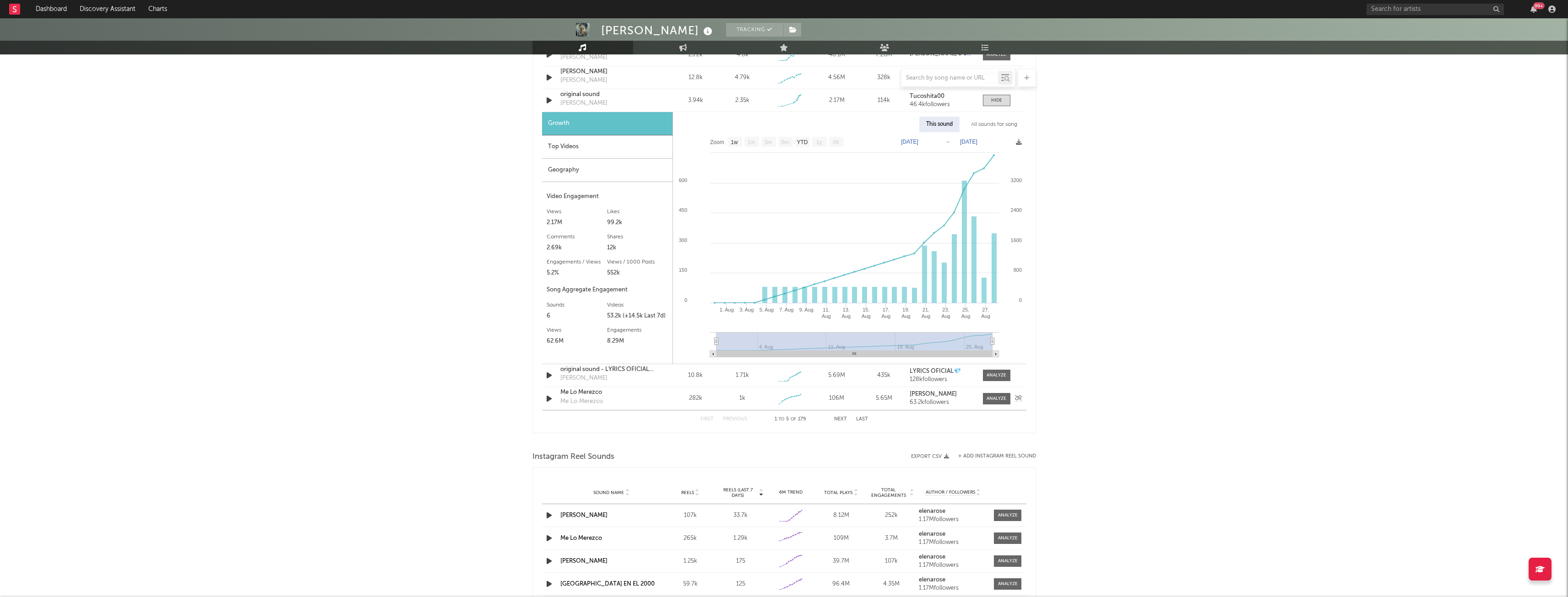
scroll to position [703, 0]
click at [996, 375] on div at bounding box center [996, 375] width 20 height 7
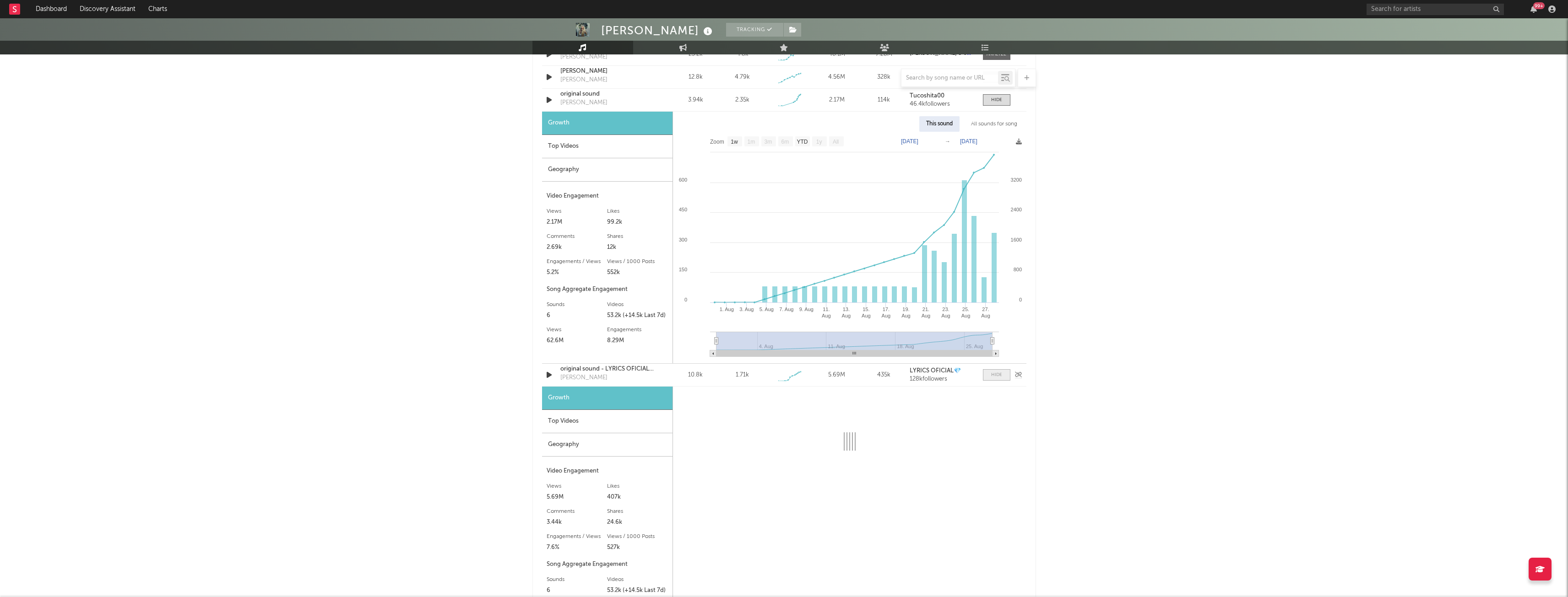
scroll to position [889, 0]
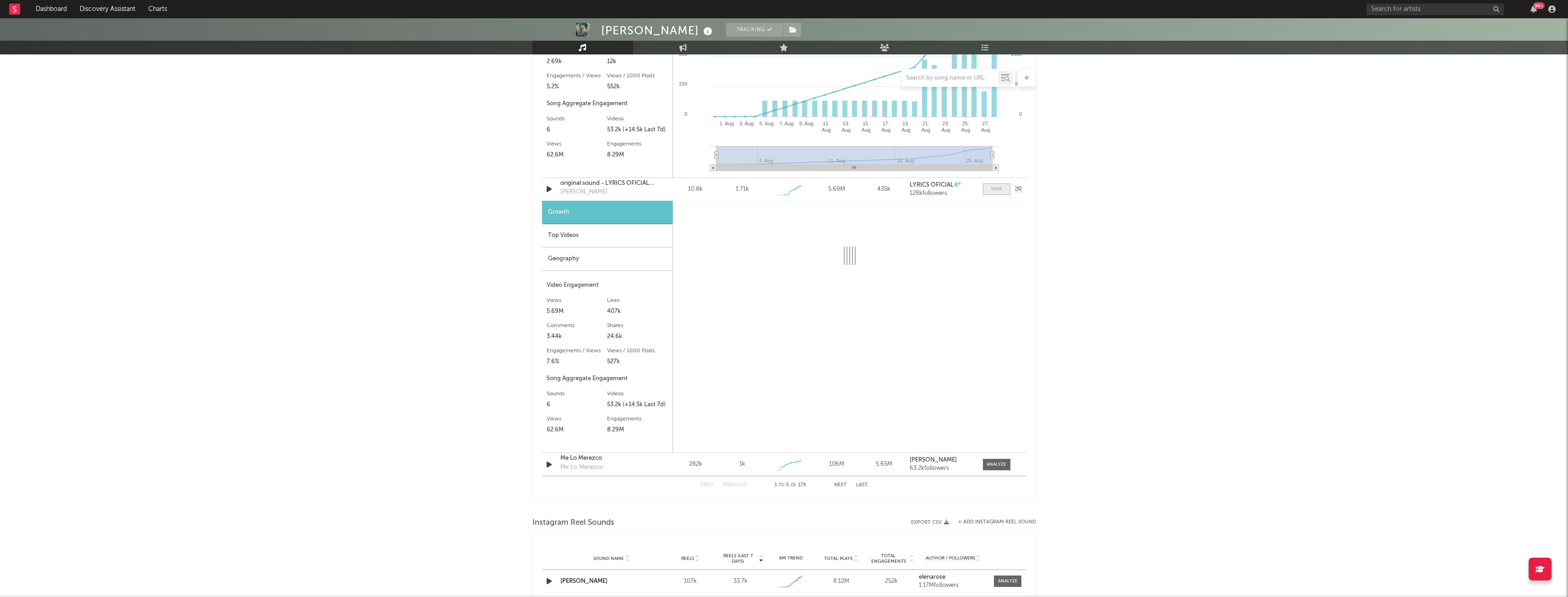
select select "1w"
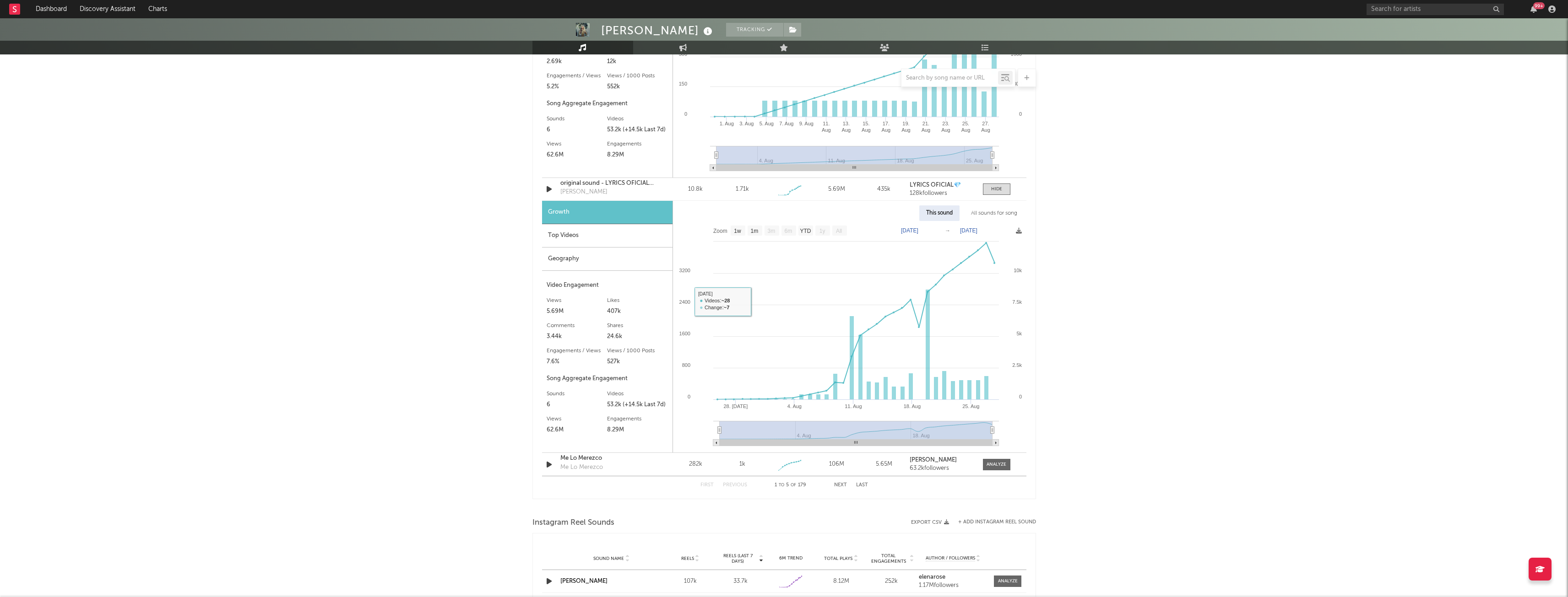
click at [594, 230] on div "Top Videos" at bounding box center [607, 236] width 130 height 23
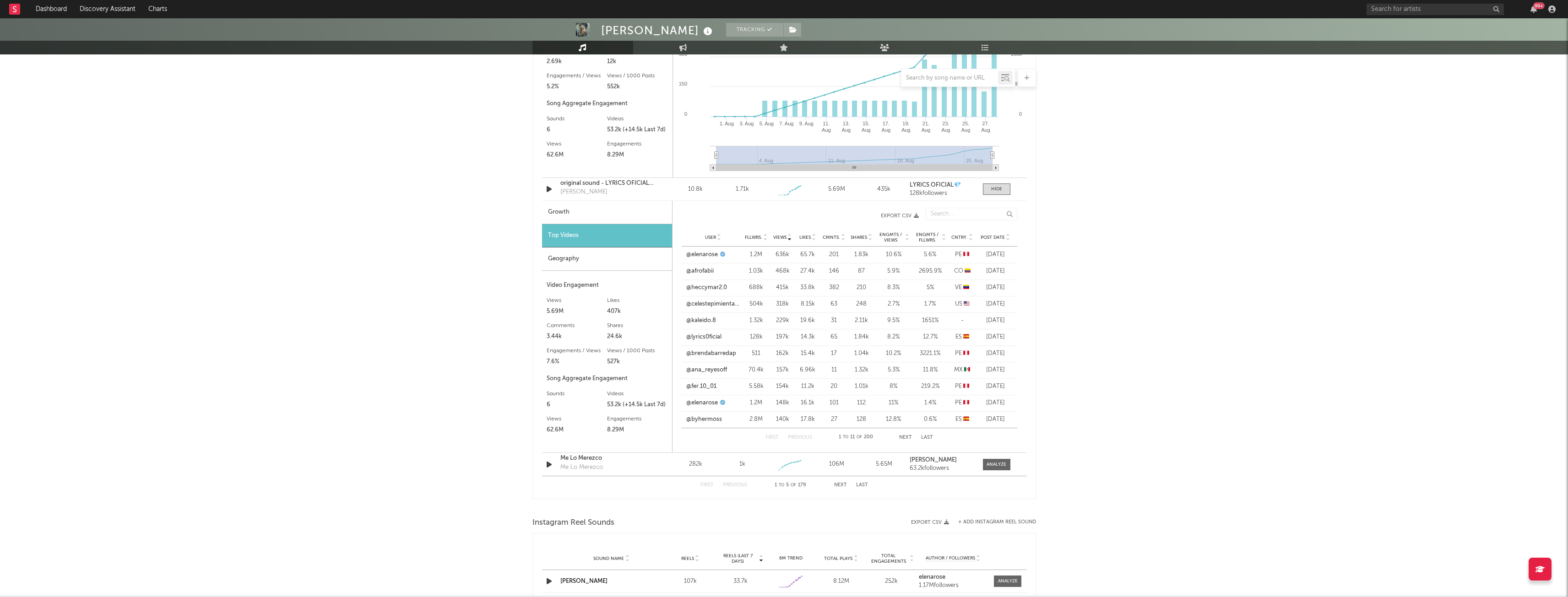
click at [603, 256] on div "Geography" at bounding box center [607, 259] width 130 height 23
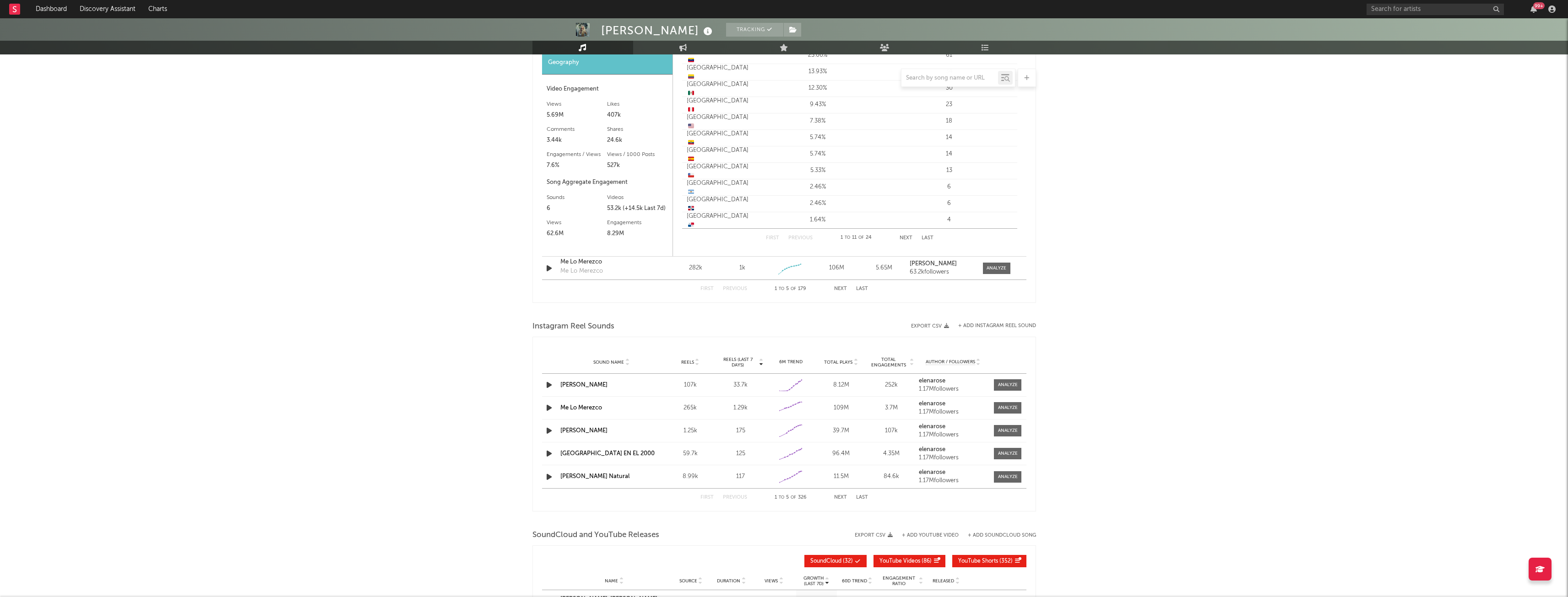
scroll to position [1085, 0]
click at [839, 291] on button "Next" at bounding box center [840, 288] width 12 height 5
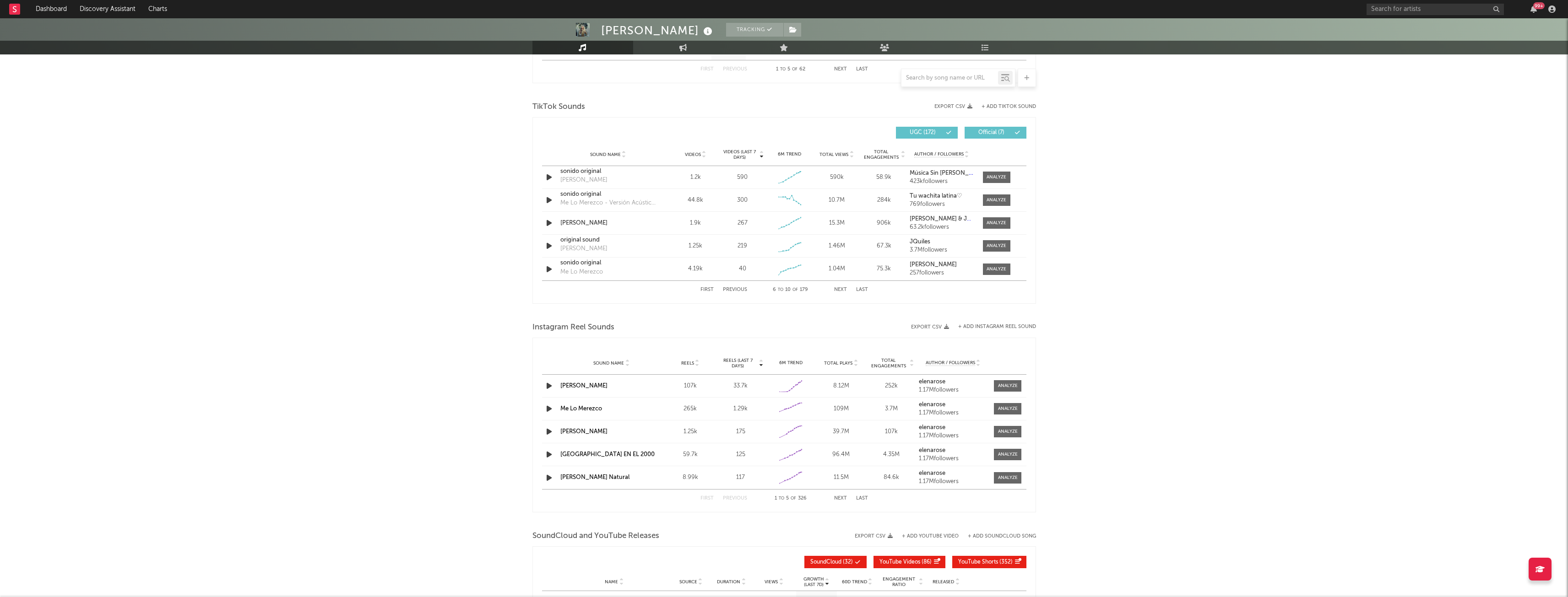
scroll to position [580, 0]
click at [1008, 179] on span at bounding box center [996, 178] width 28 height 11
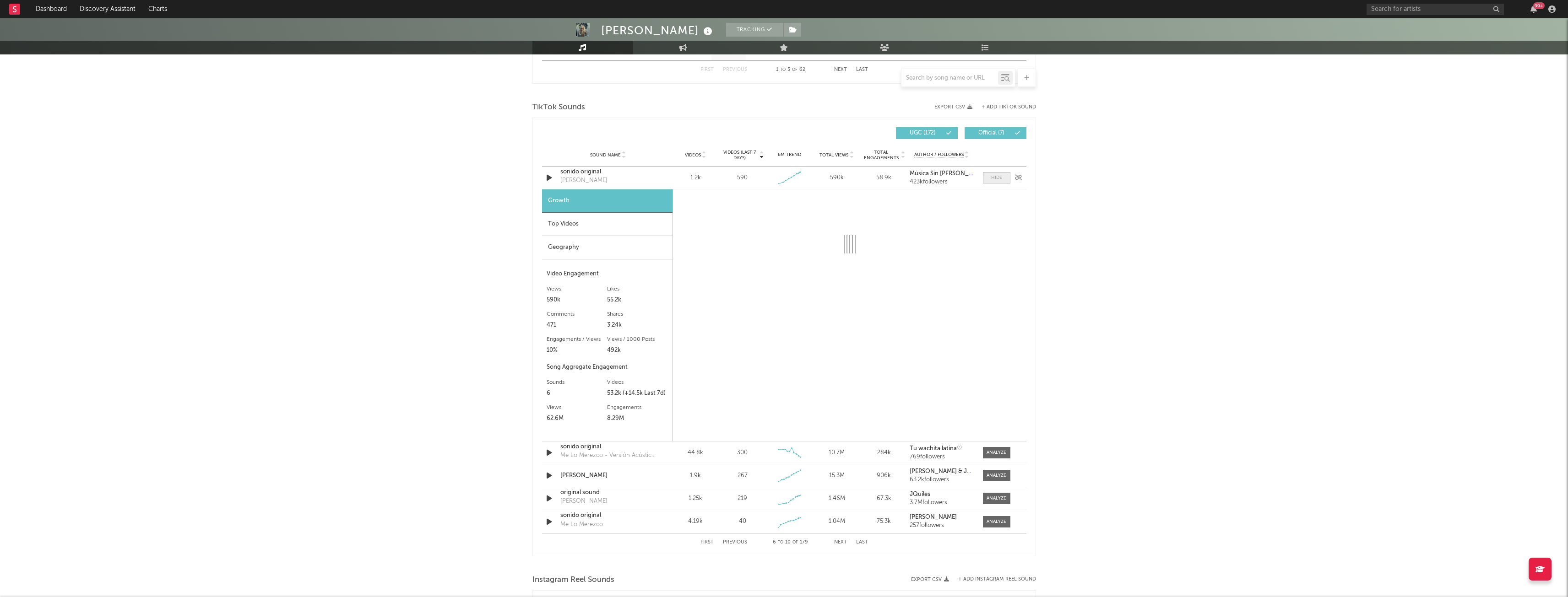
select select "1w"
